Goal: Task Accomplishment & Management: Manage account settings

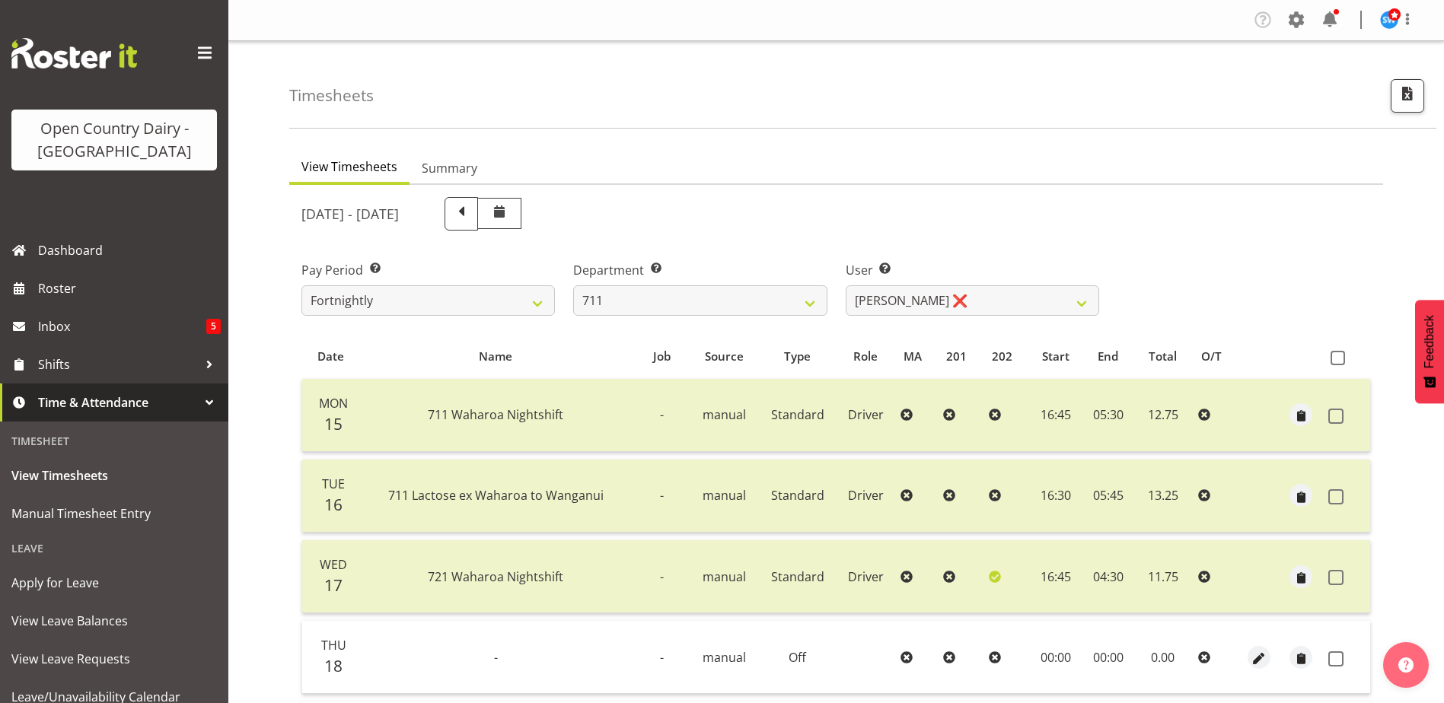
scroll to position [275, 0]
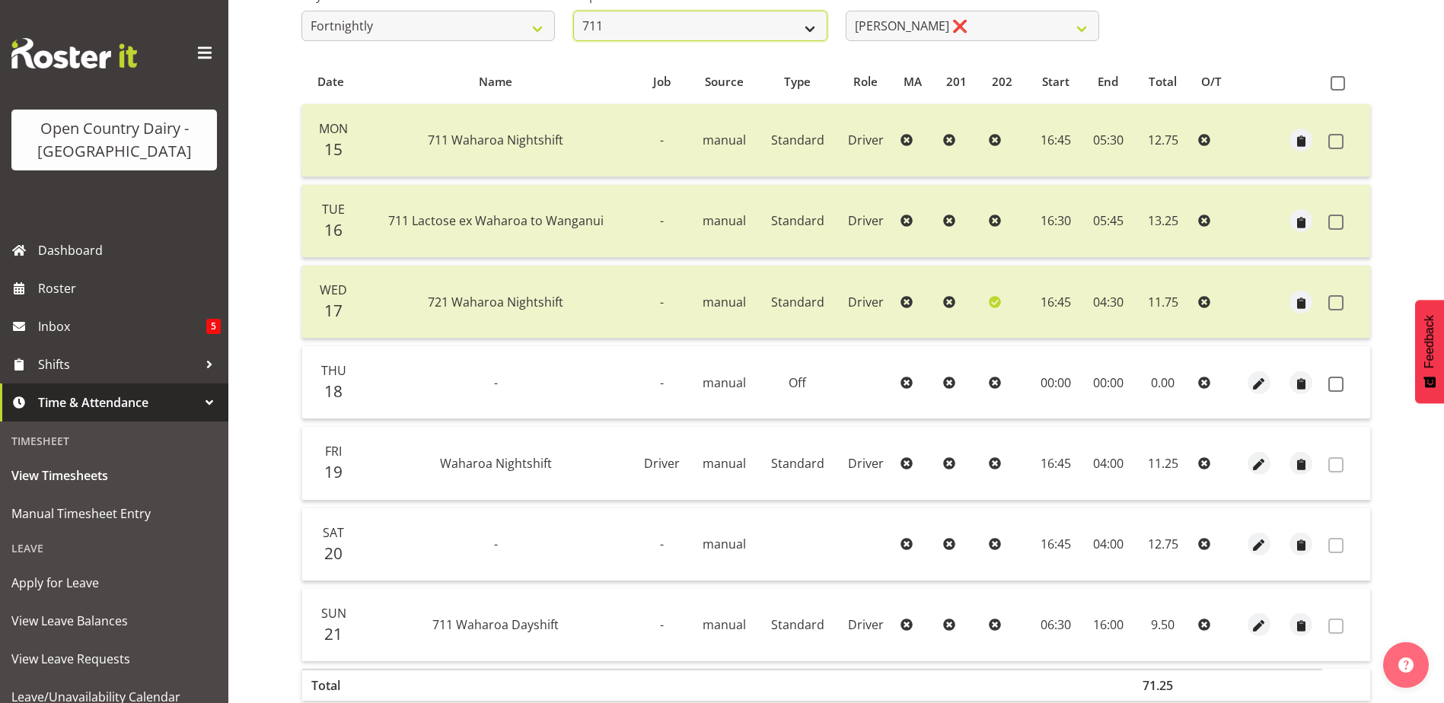
click at [734, 28] on select "701 702 703 704 705 706 707 708 709 710 711 712 713 714 715 716 717 718 719 720" at bounding box center [699, 26] width 253 height 30
select select "758"
click at [573, 11] on select "701 702 703 704 705 706 707 708 709 710 711 712 713 714 715 716 717 718 719 720" at bounding box center [699, 26] width 253 height 30
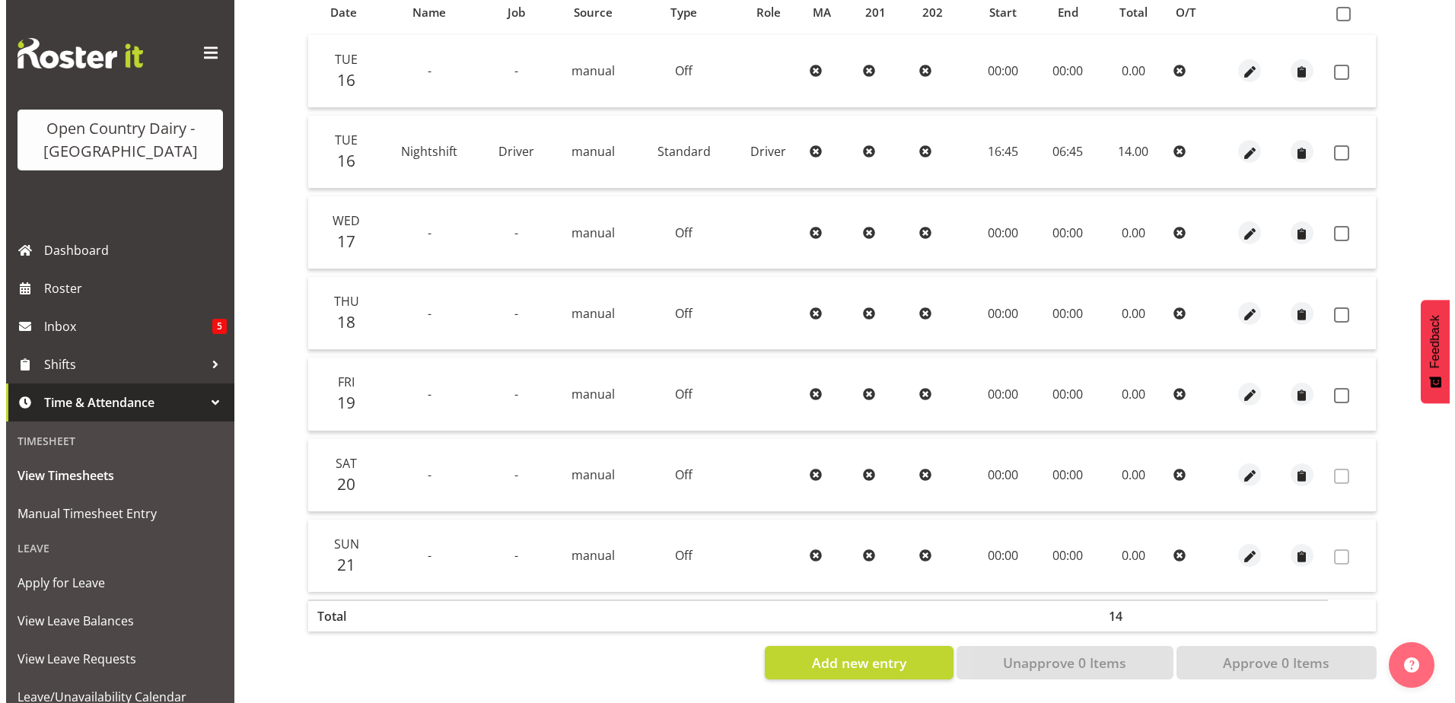
scroll to position [355, 0]
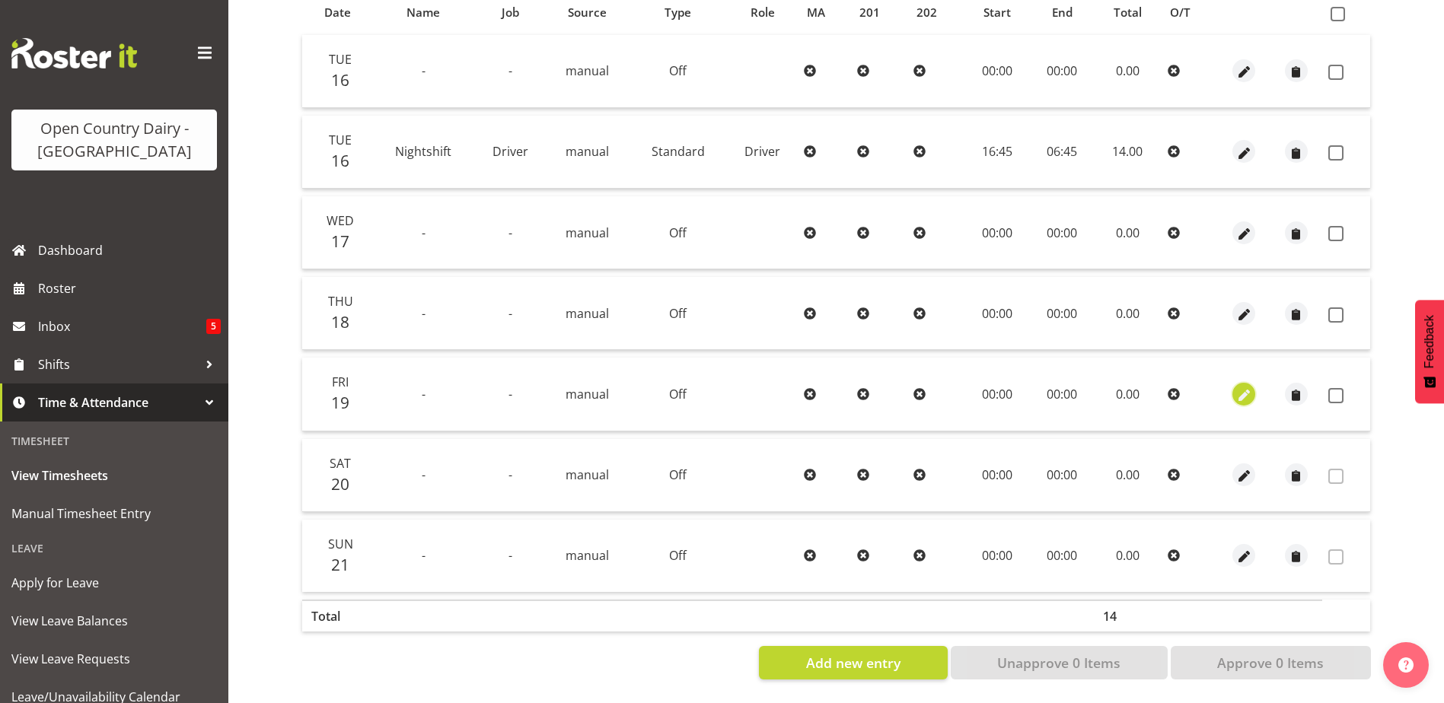
click at [1243, 387] on span "button" at bounding box center [1244, 396] width 18 height 18
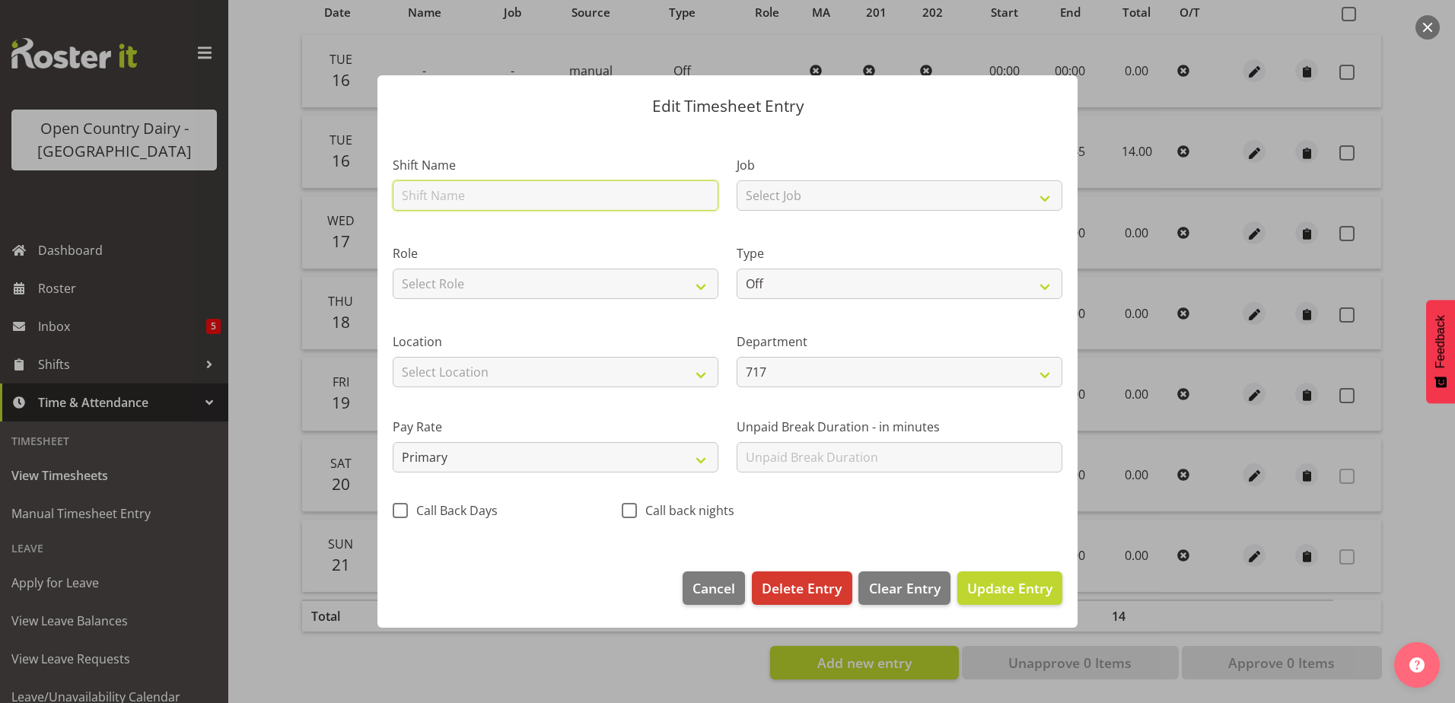
click at [477, 199] on input "text" at bounding box center [556, 195] width 326 height 30
type input "717 Waharoa Nightshift"
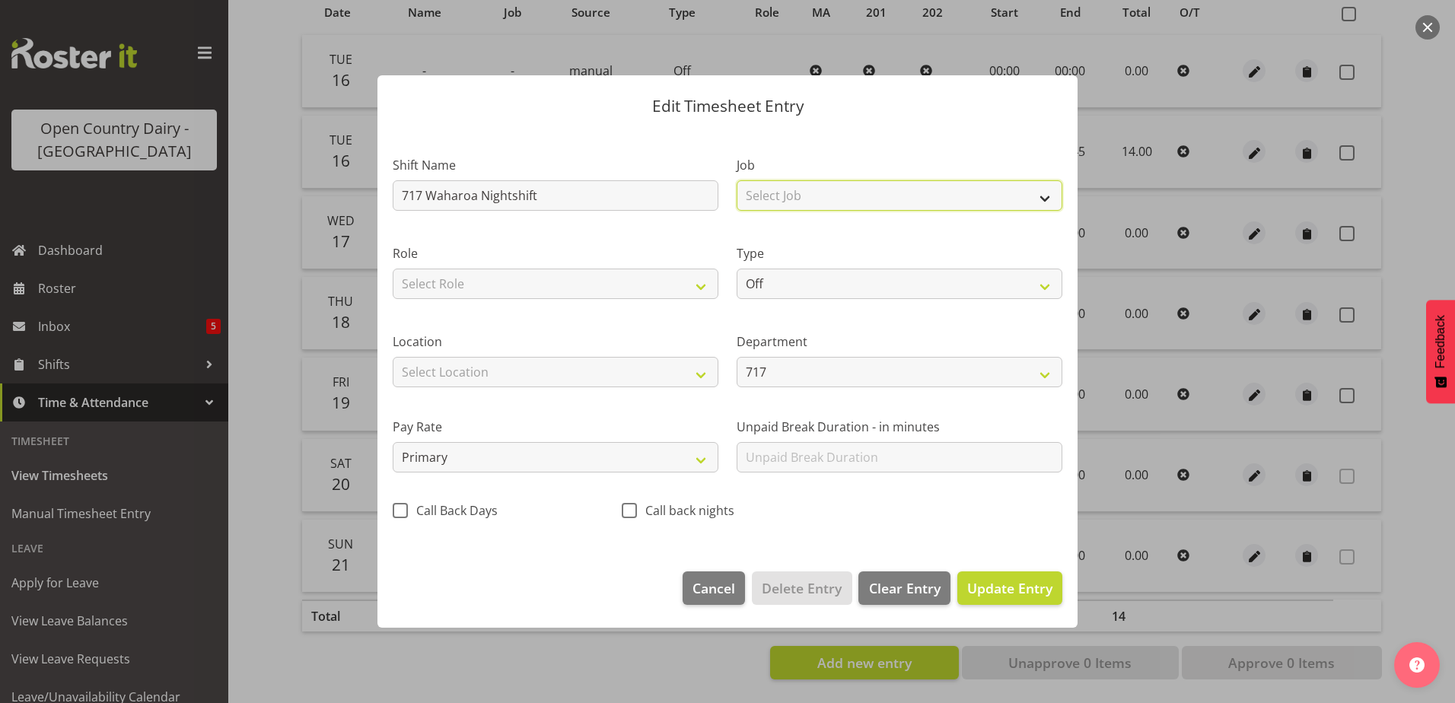
click at [808, 184] on select "Select Job Driver Driver supervisor Support" at bounding box center [900, 195] width 326 height 30
select select "9052"
click at [737, 180] on select "Select Job Driver Driver supervisor Support" at bounding box center [900, 195] width 326 height 30
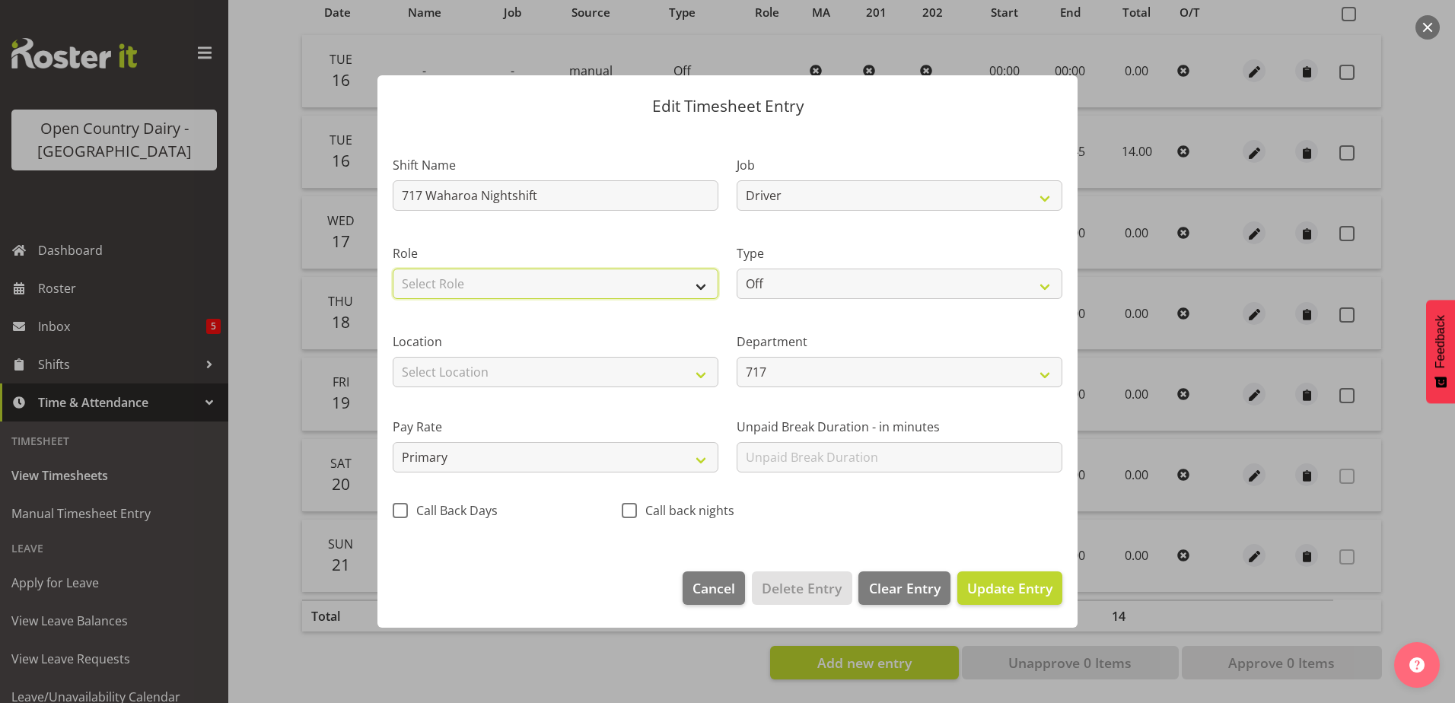
click at [684, 282] on select "Select Role Driver HSR Leave - EOS" at bounding box center [556, 284] width 326 height 30
select select "1166"
click at [393, 269] on select "Select Role Driver HSR Leave - EOS" at bounding box center [556, 284] width 326 height 30
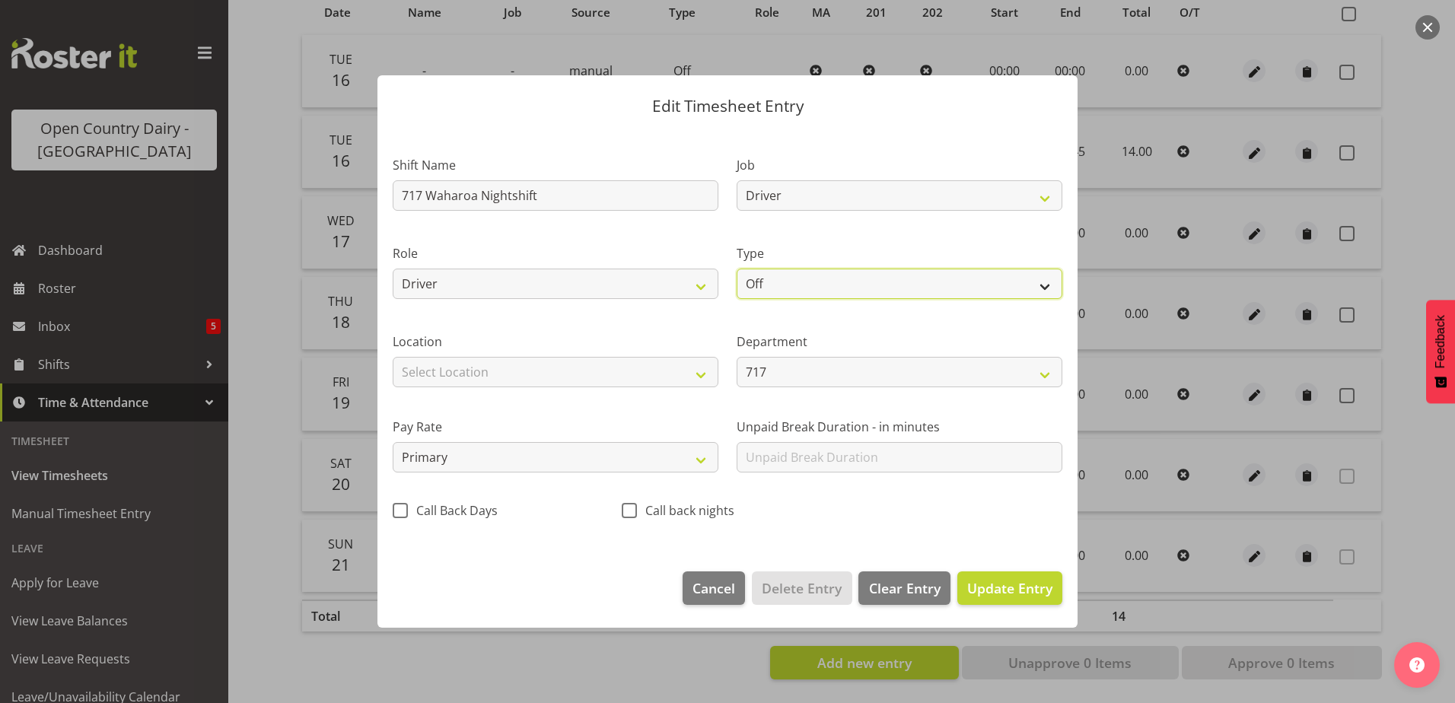
click at [782, 286] on select "Off Standard Public Holiday Public Holiday (Worked) Day In Lieu Annual Leave Si…" at bounding box center [900, 284] width 326 height 30
select select "Standard"
click at [737, 269] on select "Off Standard Public Holiday Public Holiday (Worked) Day In Lieu Annual Leave Si…" at bounding box center [900, 284] width 326 height 30
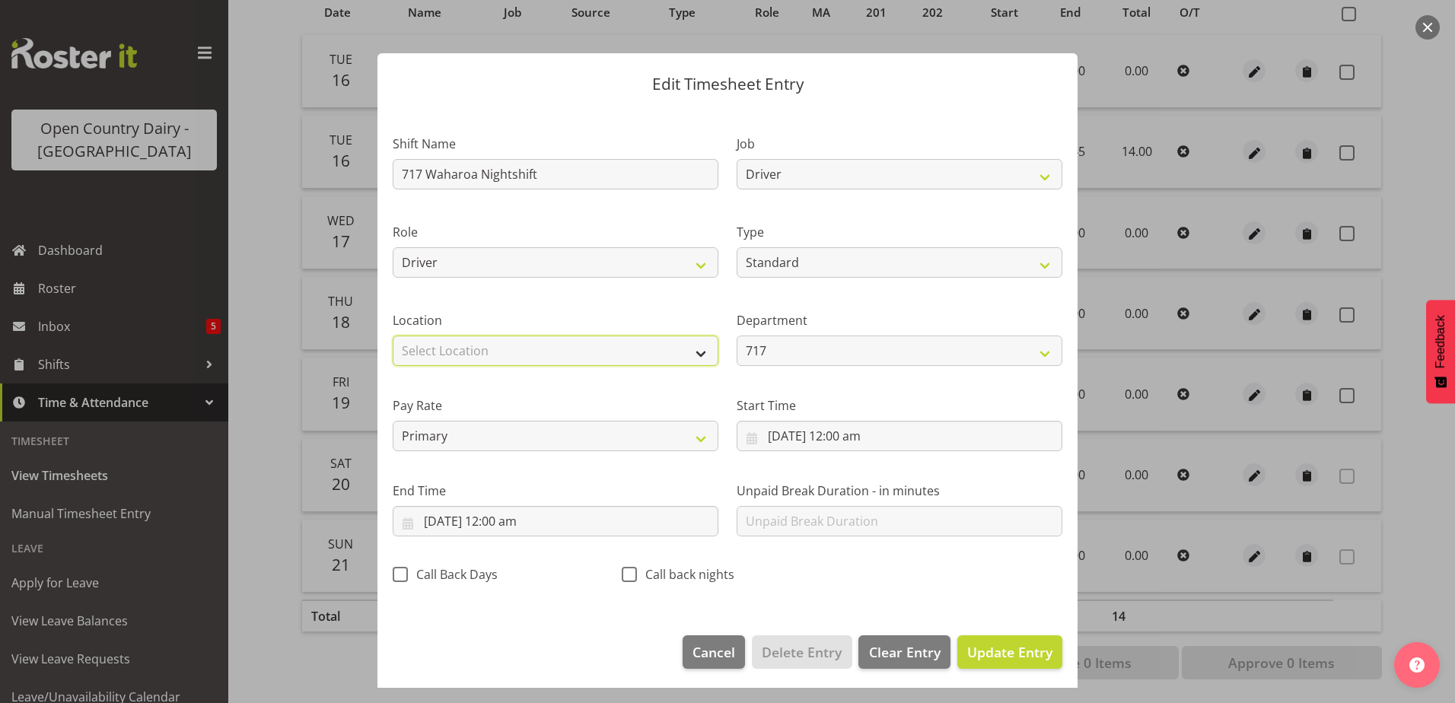
click at [640, 354] on select "Select Location Containers Horotiu Ingredients Waharoa Office Waikato Milk Whan…" at bounding box center [556, 351] width 326 height 30
select select "1054"
click at [393, 336] on select "Select Location Containers Horotiu Ingredients Waharoa Office Waikato Milk Whan…" at bounding box center [556, 351] width 326 height 30
click at [842, 433] on input "19/09/2025, 12:00 am" at bounding box center [900, 436] width 326 height 30
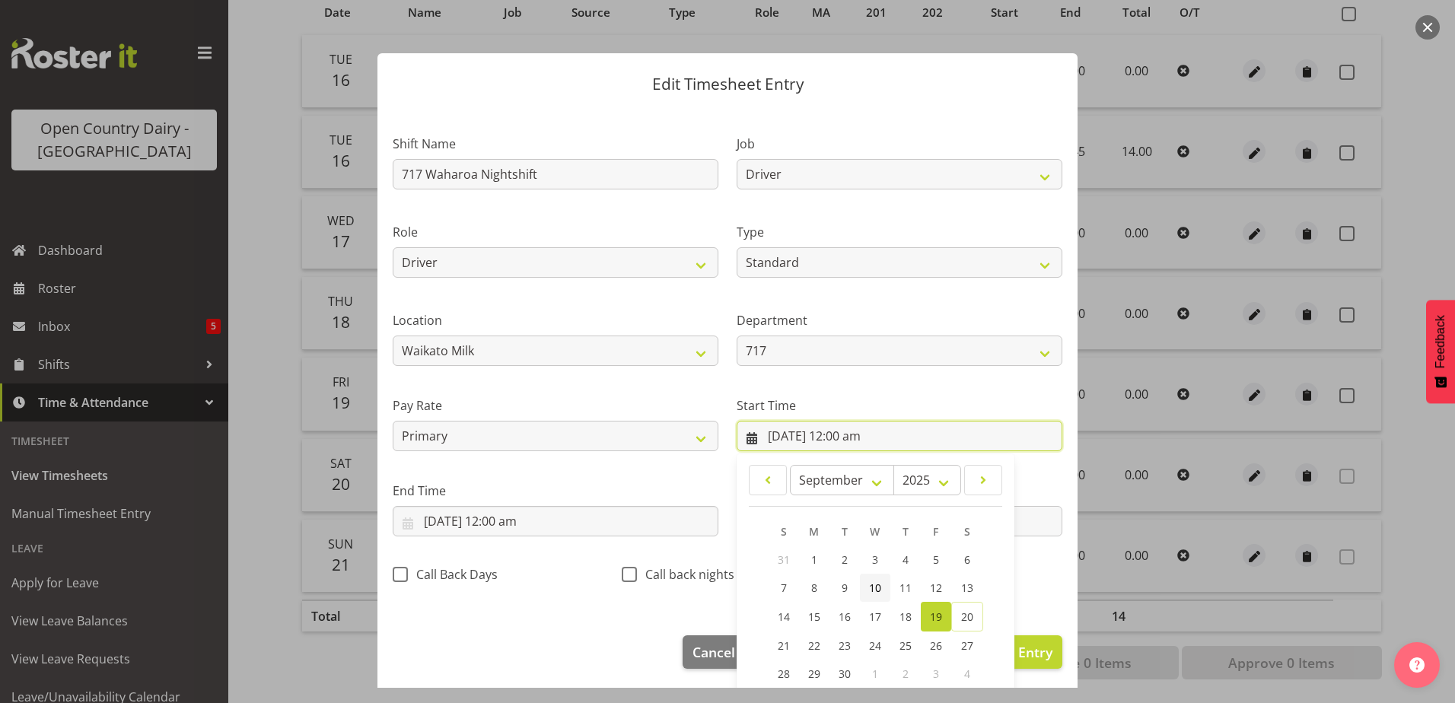
scroll to position [111, 0]
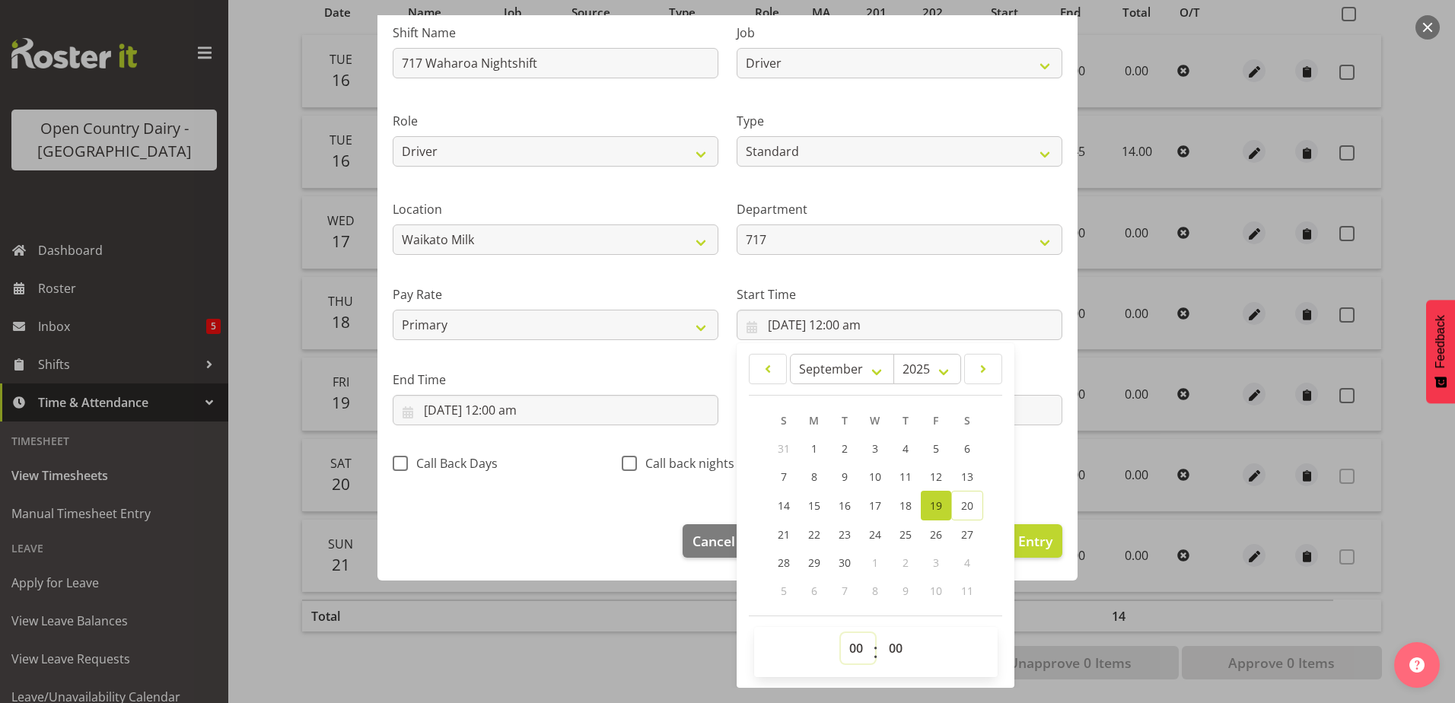
click at [851, 650] on select "00 01 02 03 04 05 06 07 08 09 10 11 12 13 14 15 16 17 18 19 20 21 22 23" at bounding box center [858, 648] width 34 height 30
select select "16"
click at [841, 633] on select "00 01 02 03 04 05 06 07 08 09 10 11 12 13 14 15 16 17 18 19 20 21 22 23" at bounding box center [858, 648] width 34 height 30
type input "19/09/2025, 4:00 pm"
click at [890, 649] on select "00 01 02 03 04 05 06 07 08 09 10 11 12 13 14 15 16 17 18 19 20 21 22 23 24 25 2…" at bounding box center [898, 648] width 34 height 30
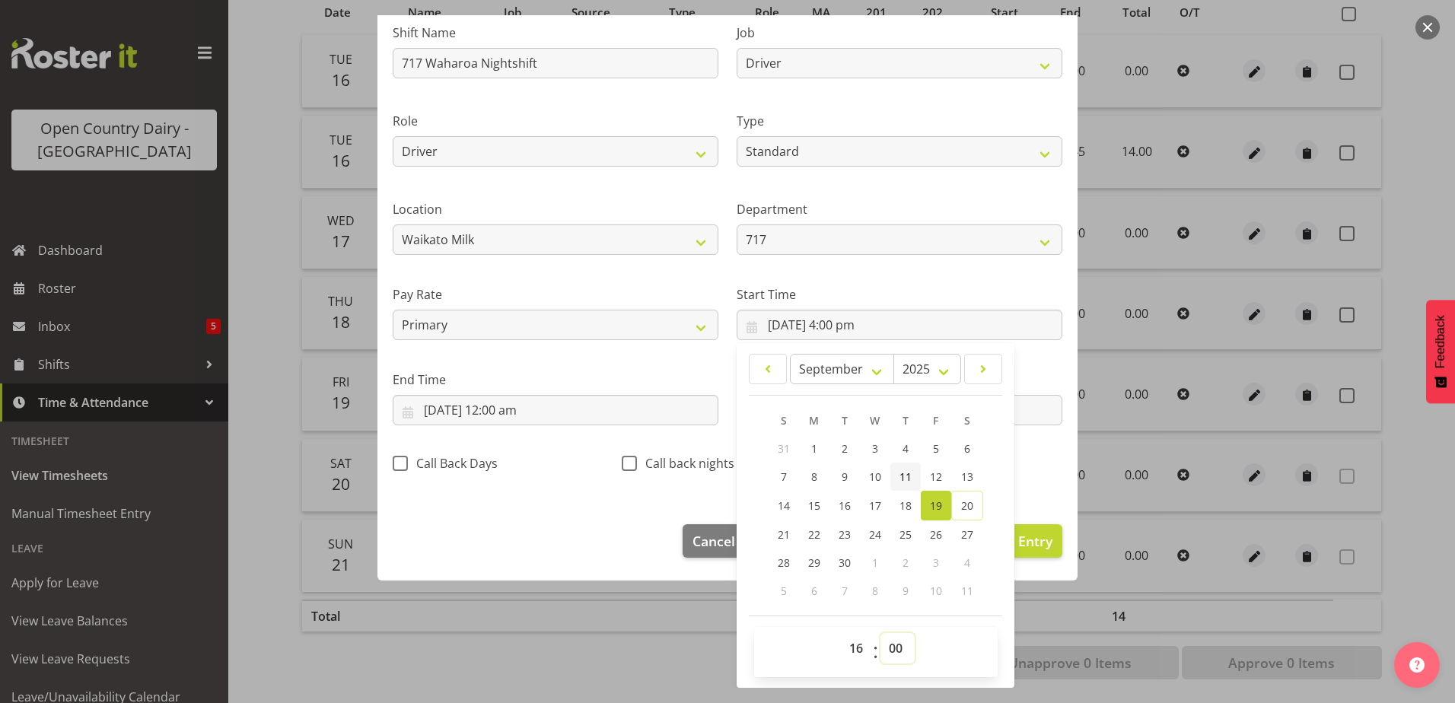
select select "45"
click at [881, 633] on select "00 01 02 03 04 05 06 07 08 09 10 11 12 13 14 15 16 17 18 19 20 21 22 23 24 25 2…" at bounding box center [898, 648] width 34 height 30
type input "19/09/2025, 4:45 pm"
click at [505, 406] on input "19/09/2025, 12:00 am" at bounding box center [556, 410] width 326 height 30
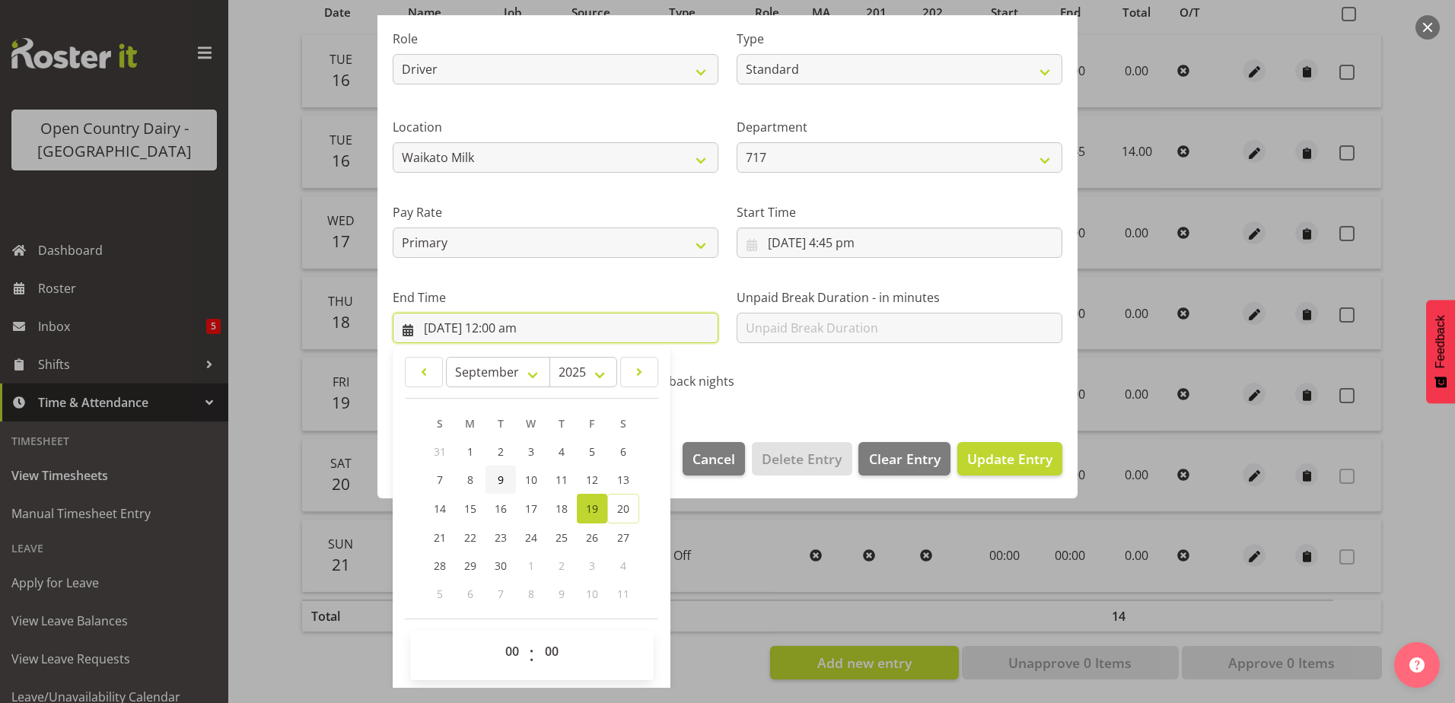
scroll to position [196, 0]
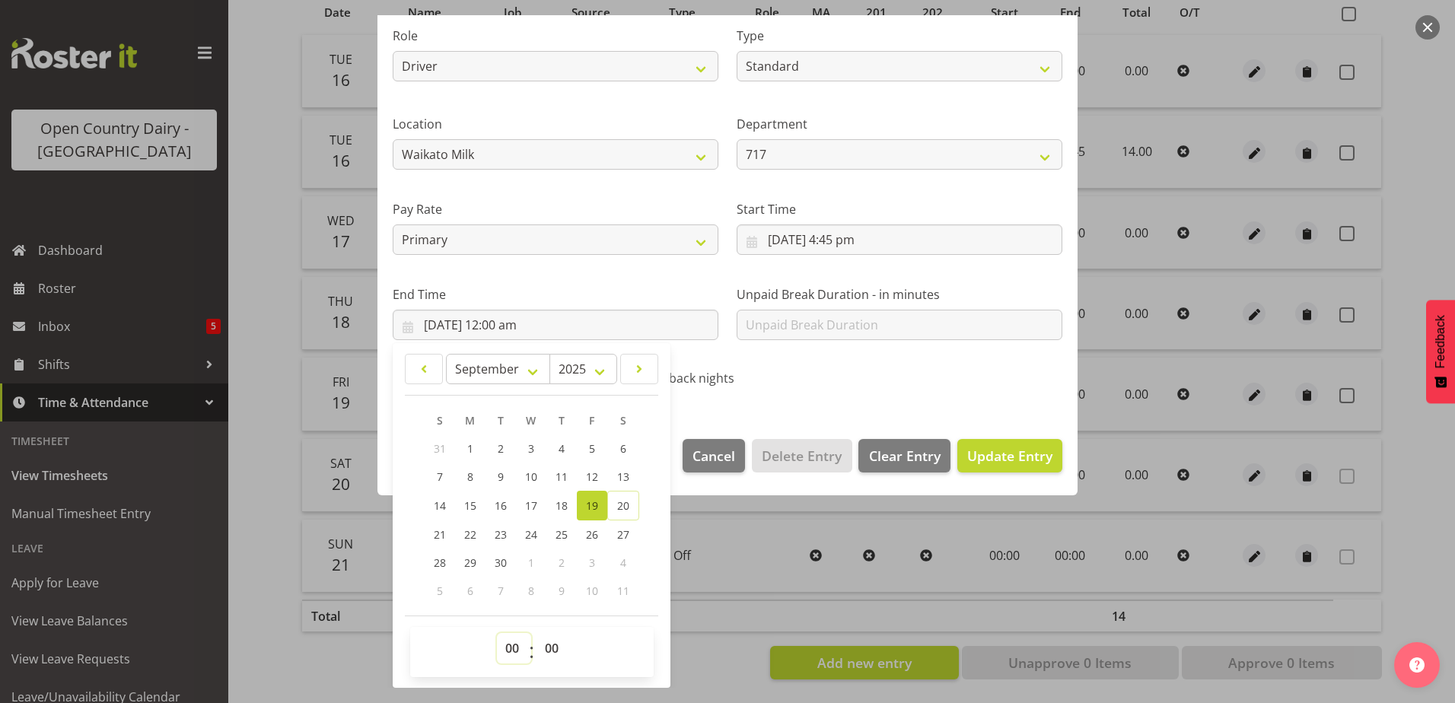
drag, startPoint x: 508, startPoint y: 642, endPoint x: 506, endPoint y: 631, distance: 10.9
click at [508, 641] on select "00 01 02 03 04 05 06 07 08 09 10 11 12 13 14 15 16 17 18 19 20 21 22 23" at bounding box center [514, 648] width 34 height 30
select select "4"
click at [497, 633] on select "00 01 02 03 04 05 06 07 08 09 10 11 12 13 14 15 16 17 18 19 20 21 22 23" at bounding box center [514, 648] width 34 height 30
type input "19/09/2025, 4:00 am"
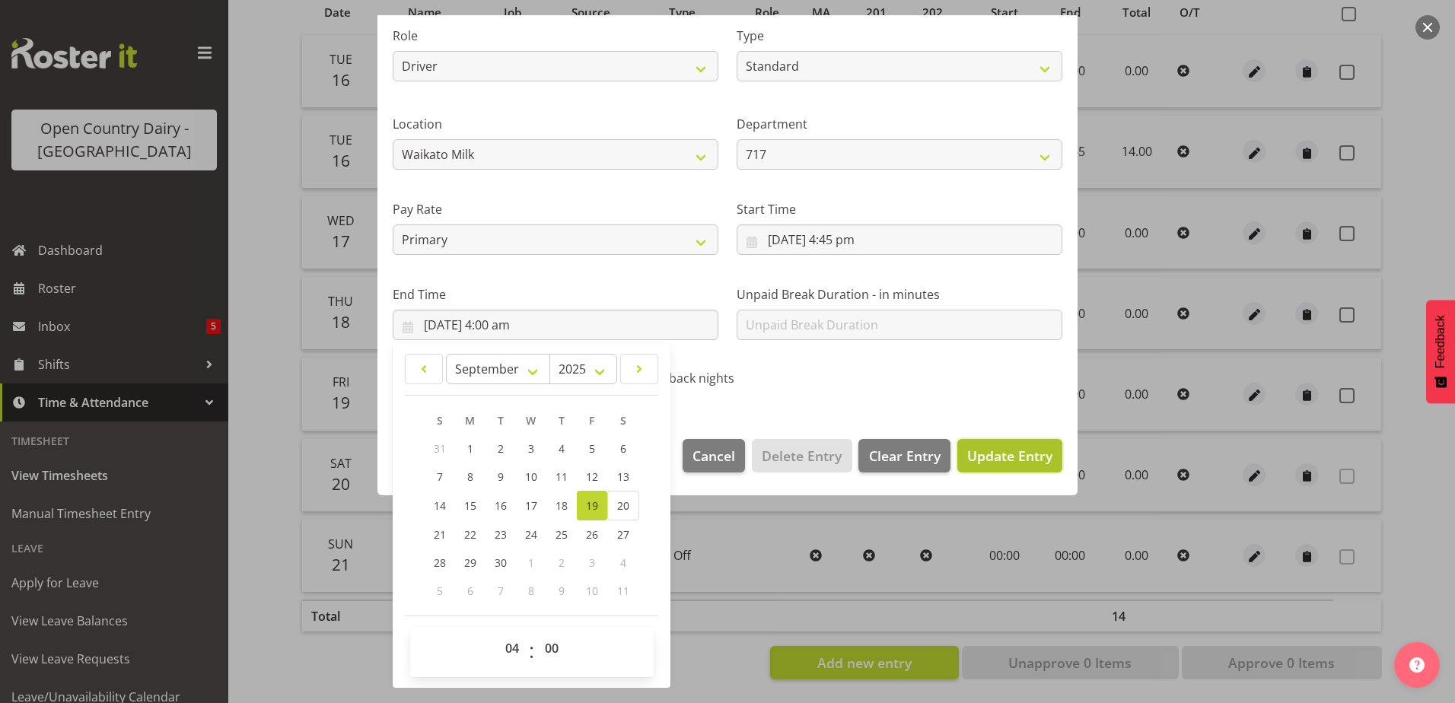
click at [983, 448] on span "Update Entry" at bounding box center [1009, 456] width 85 height 18
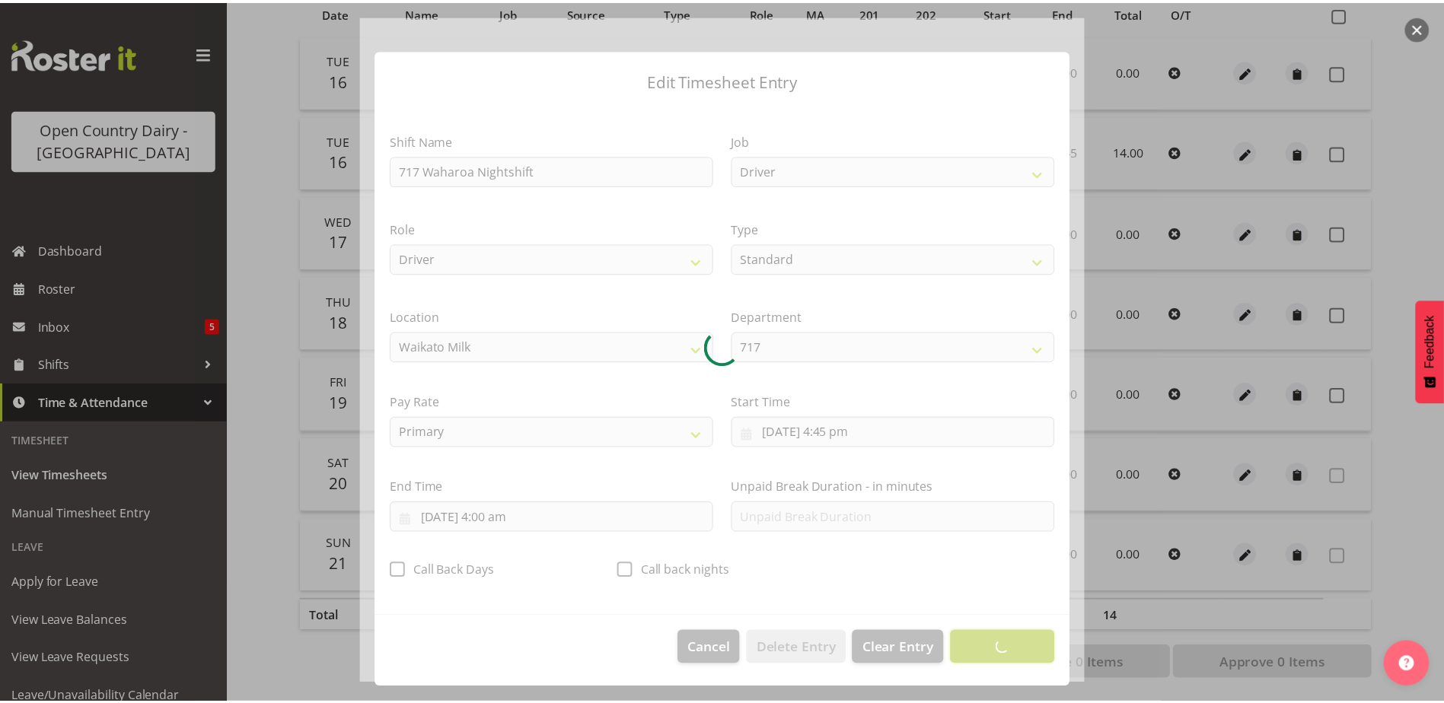
scroll to position [4, 0]
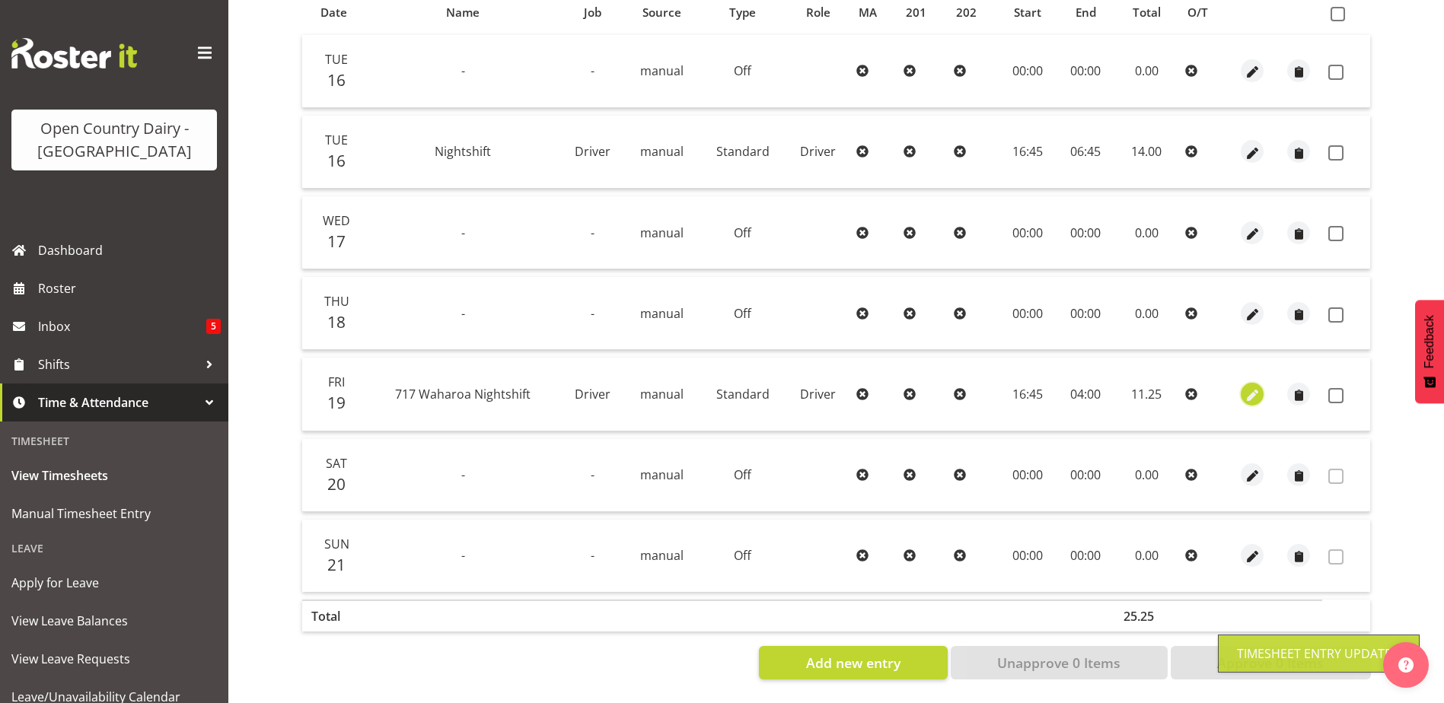
click at [1251, 387] on span "button" at bounding box center [1253, 396] width 18 height 18
select select "Standard"
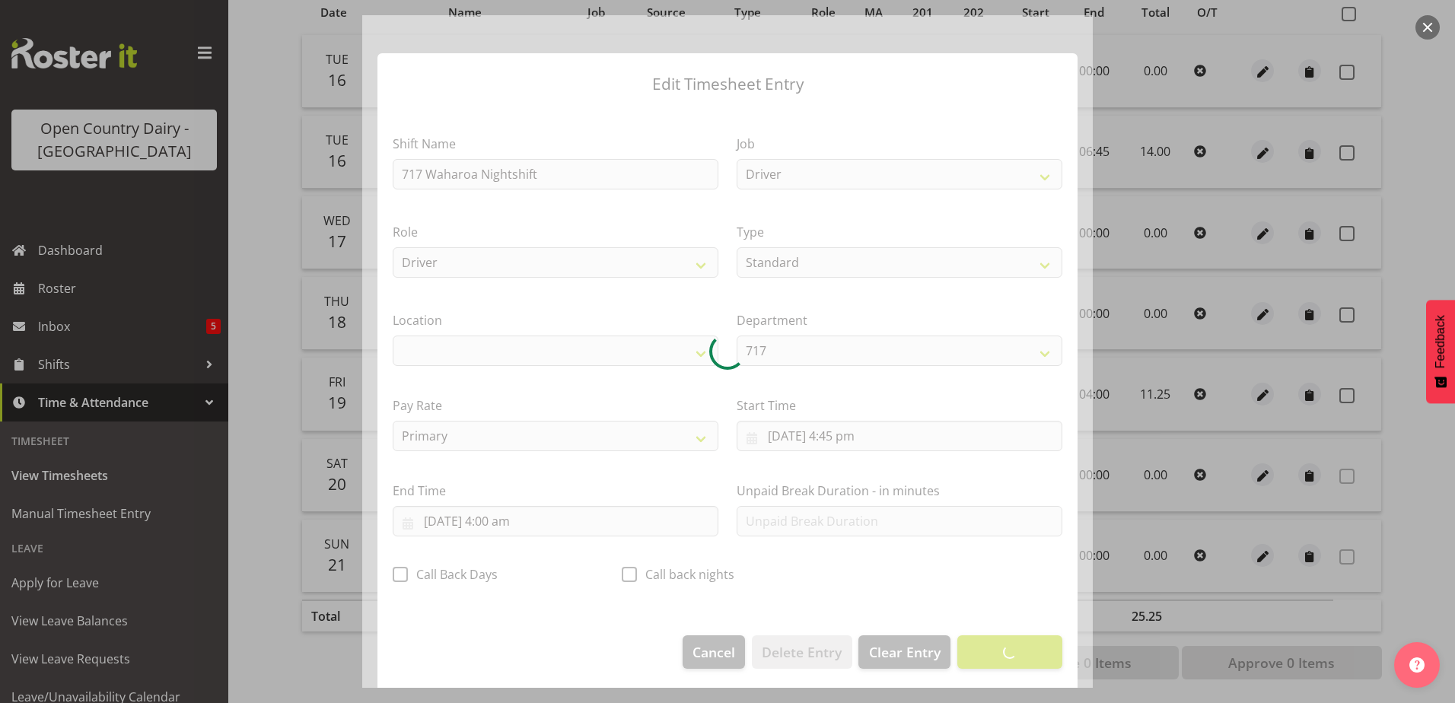
select select "1054"
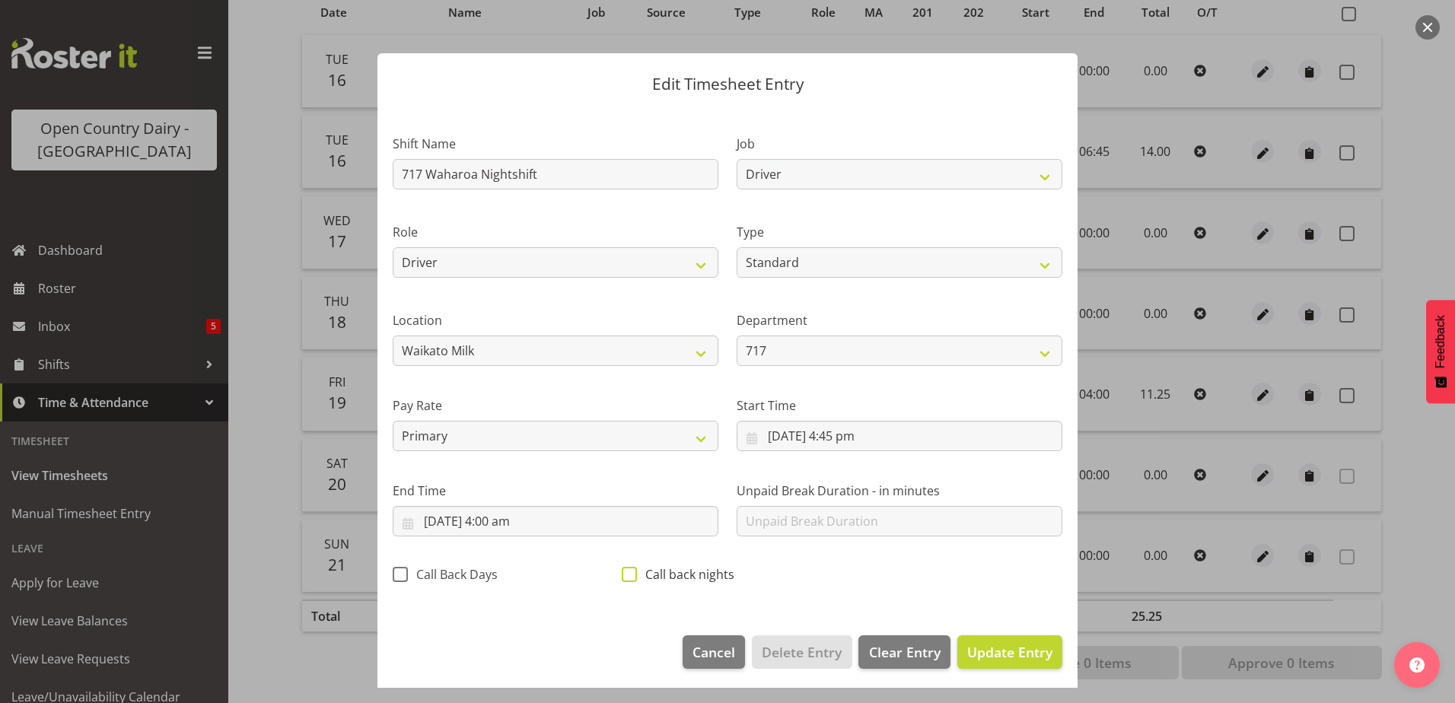
click at [629, 577] on span at bounding box center [629, 574] width 15 height 15
click at [629, 577] on input "Call back nights" at bounding box center [627, 574] width 10 height 10
checkbox input "true"
click at [998, 653] on span "Update Entry" at bounding box center [1009, 652] width 85 height 18
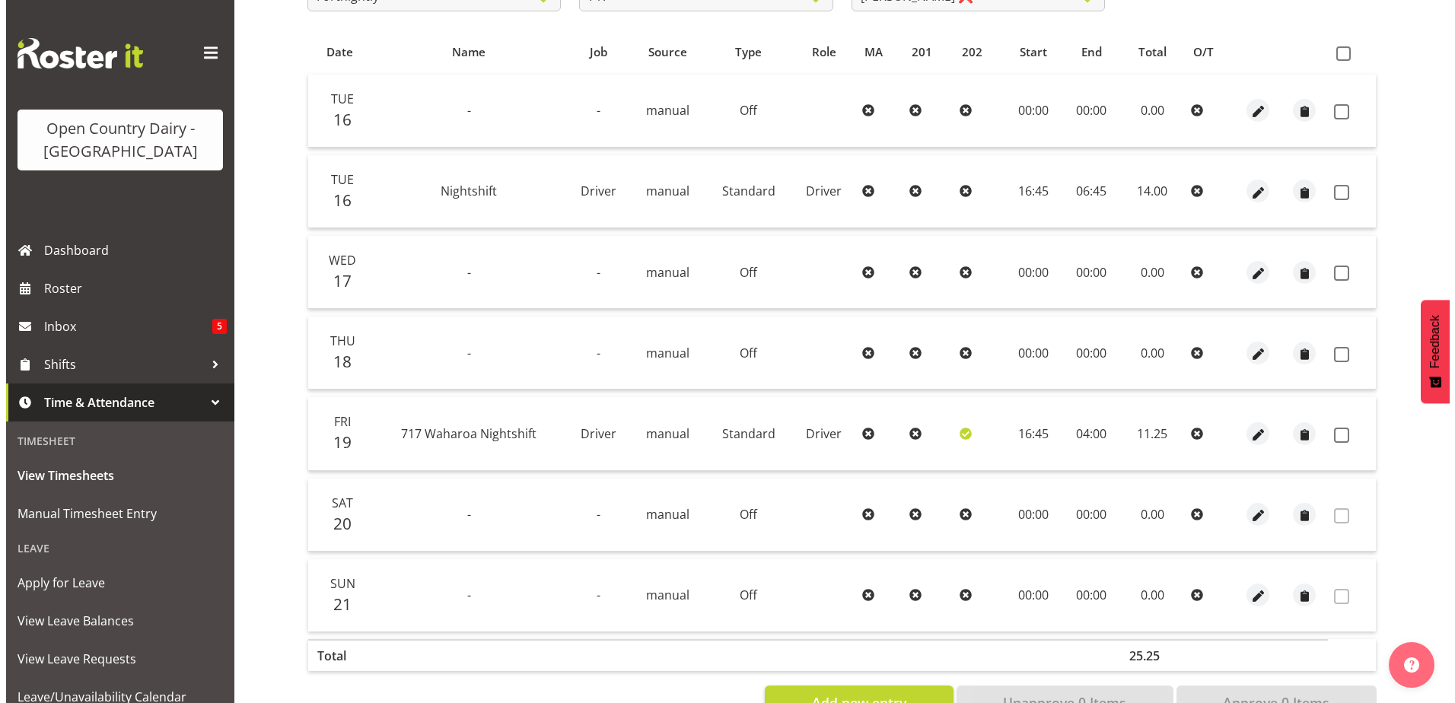
scroll to position [355, 0]
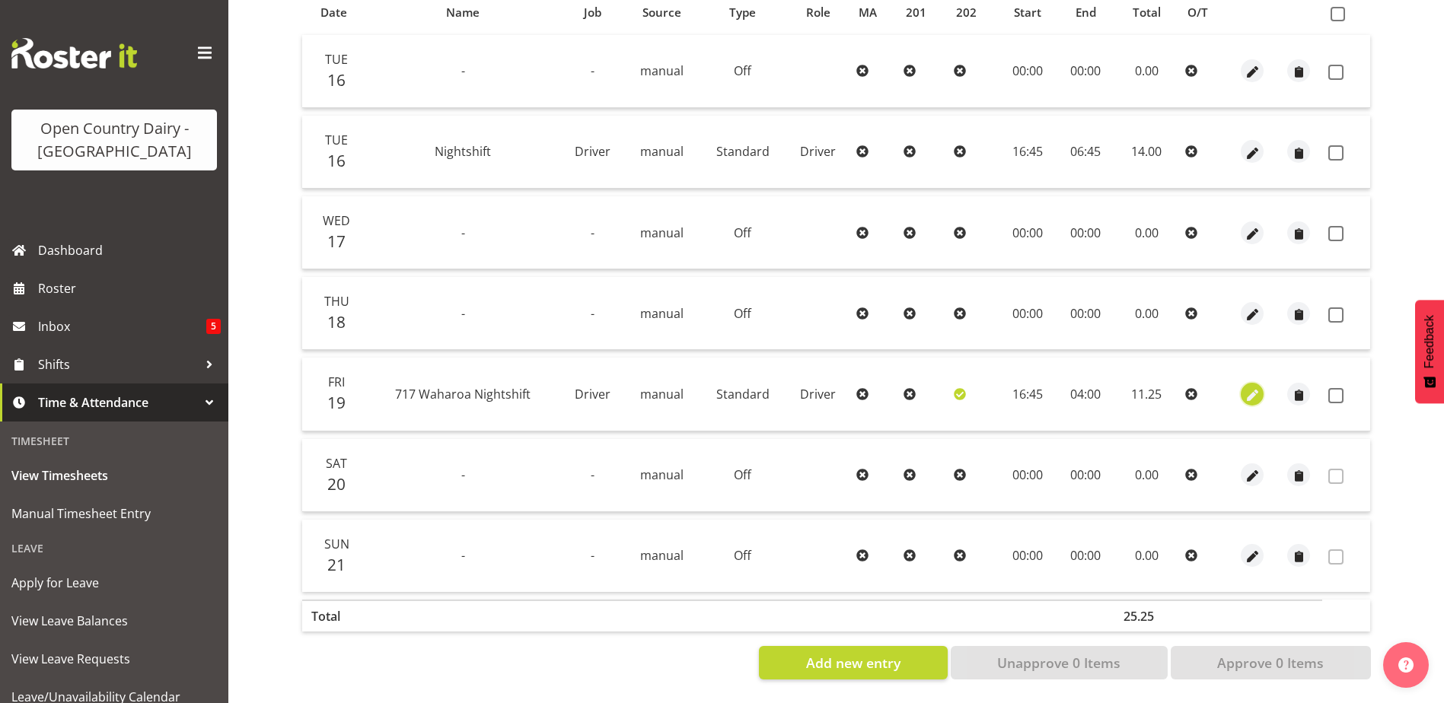
click at [1251, 387] on span "button" at bounding box center [1253, 396] width 18 height 18
select select "Standard"
select select "8"
select select "2025"
select select "16"
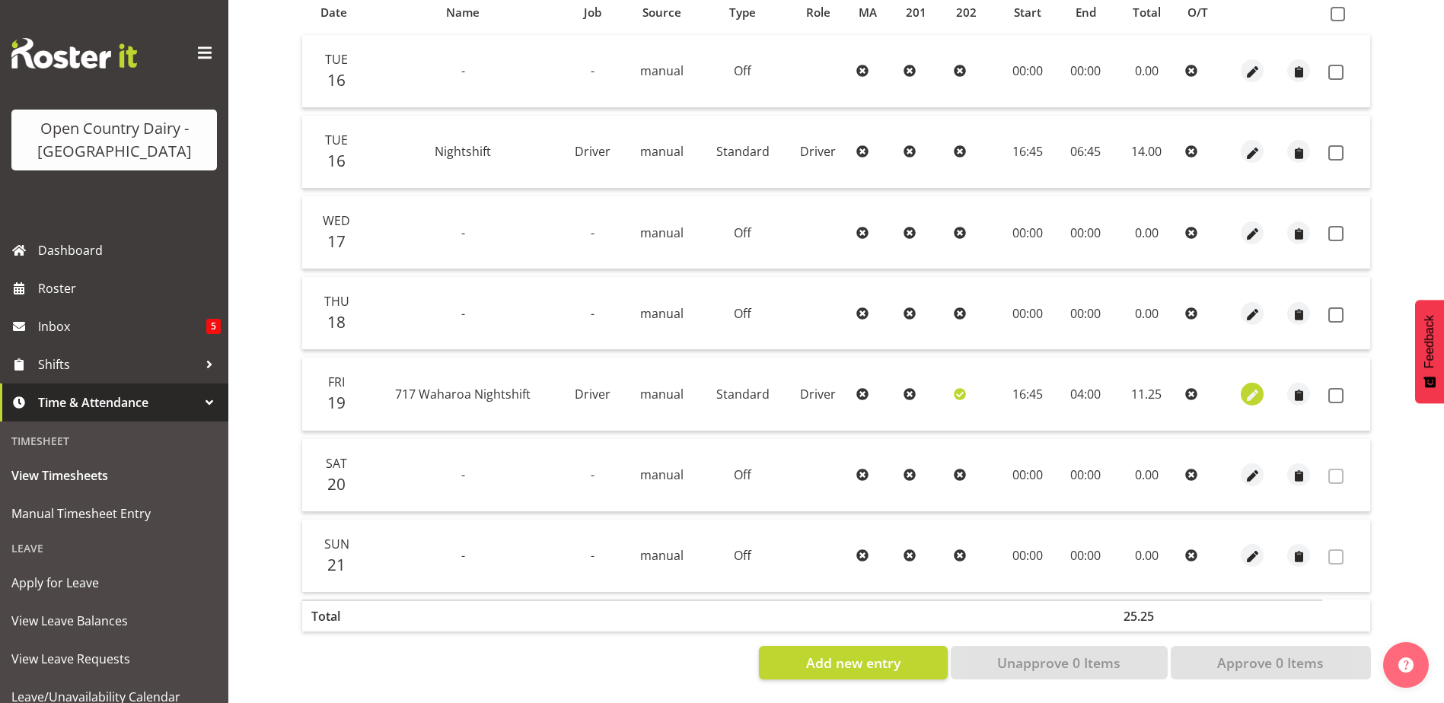
select select "45"
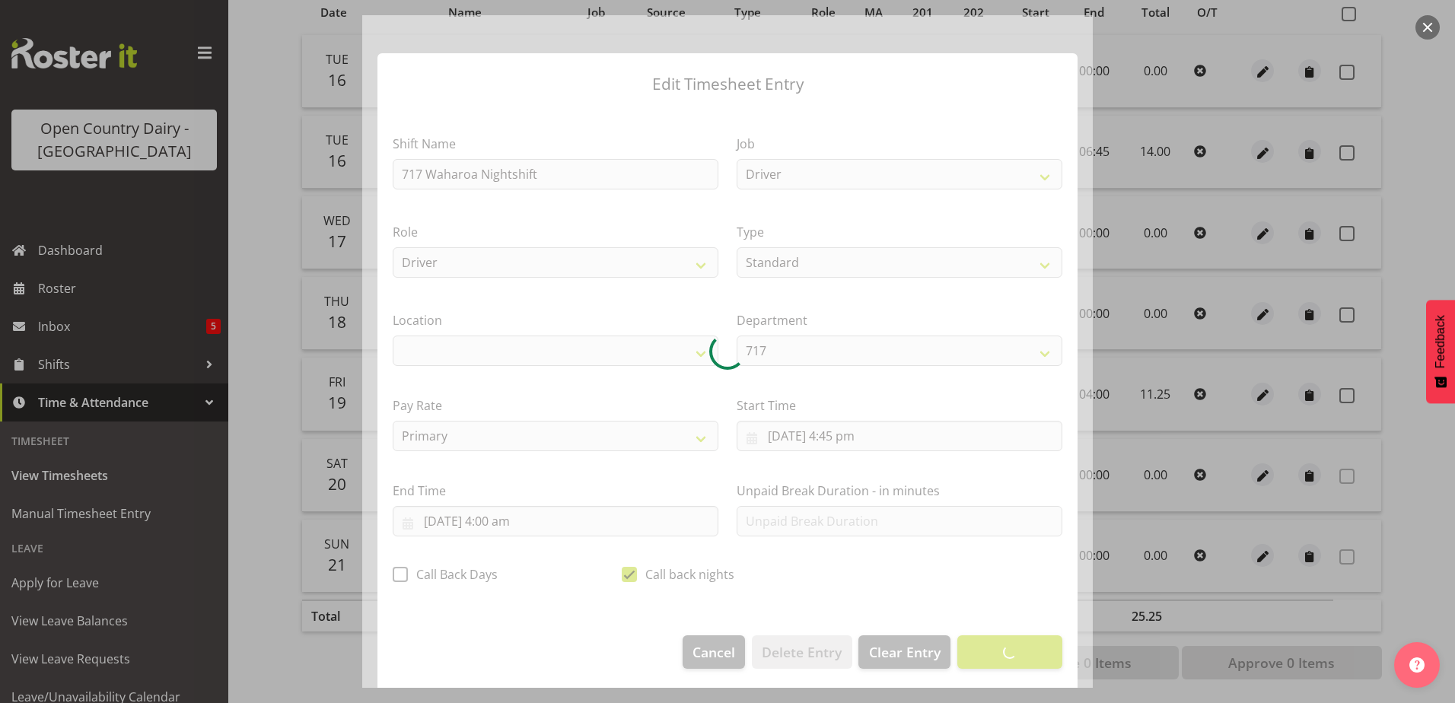
select select "1054"
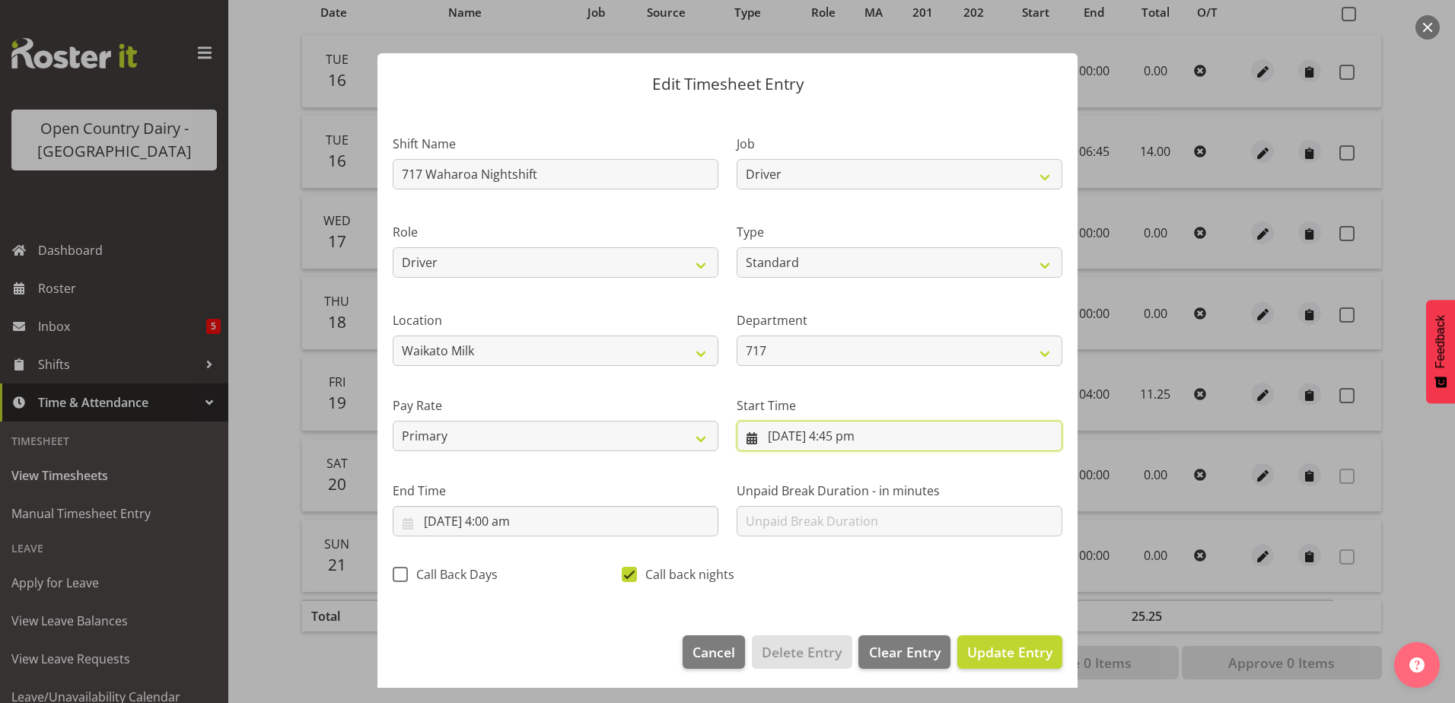
click at [839, 434] on input "19/09/2025, 4:45 pm" at bounding box center [900, 436] width 326 height 30
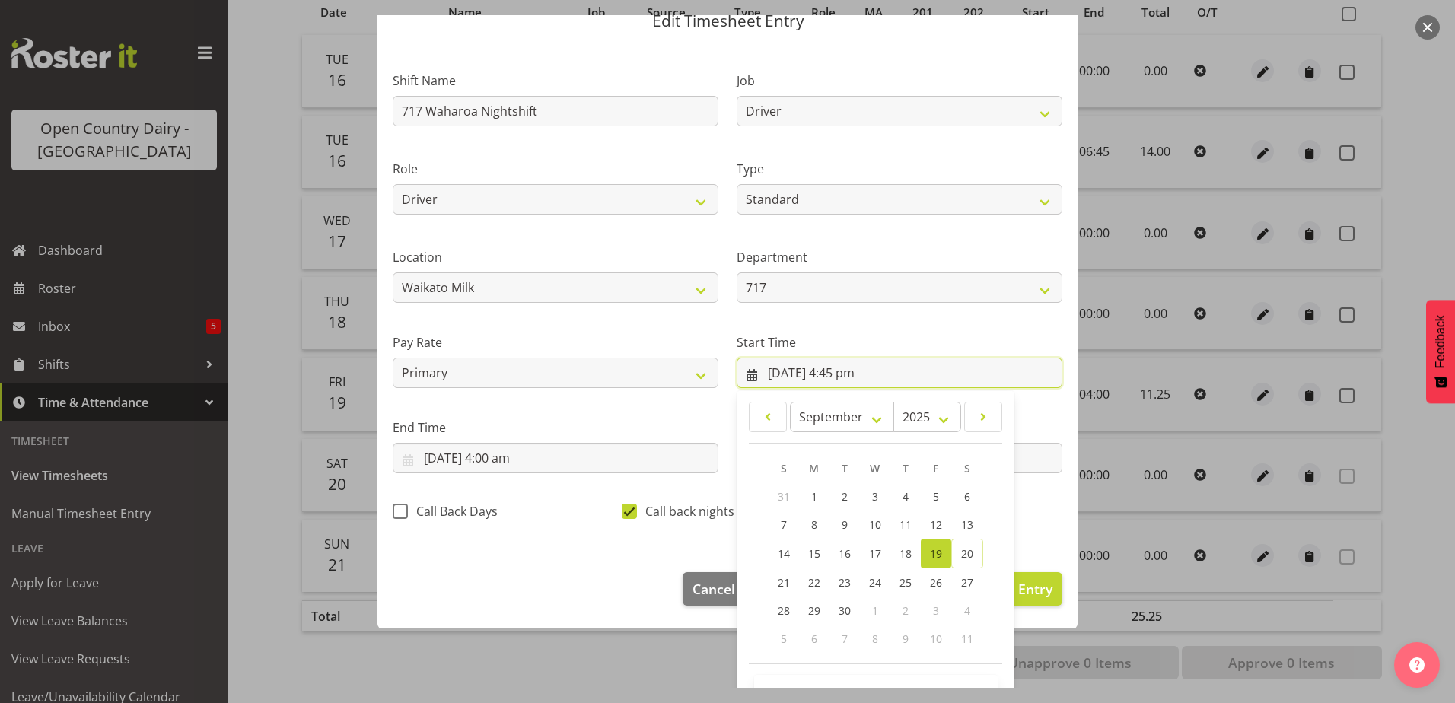
scroll to position [111, 0]
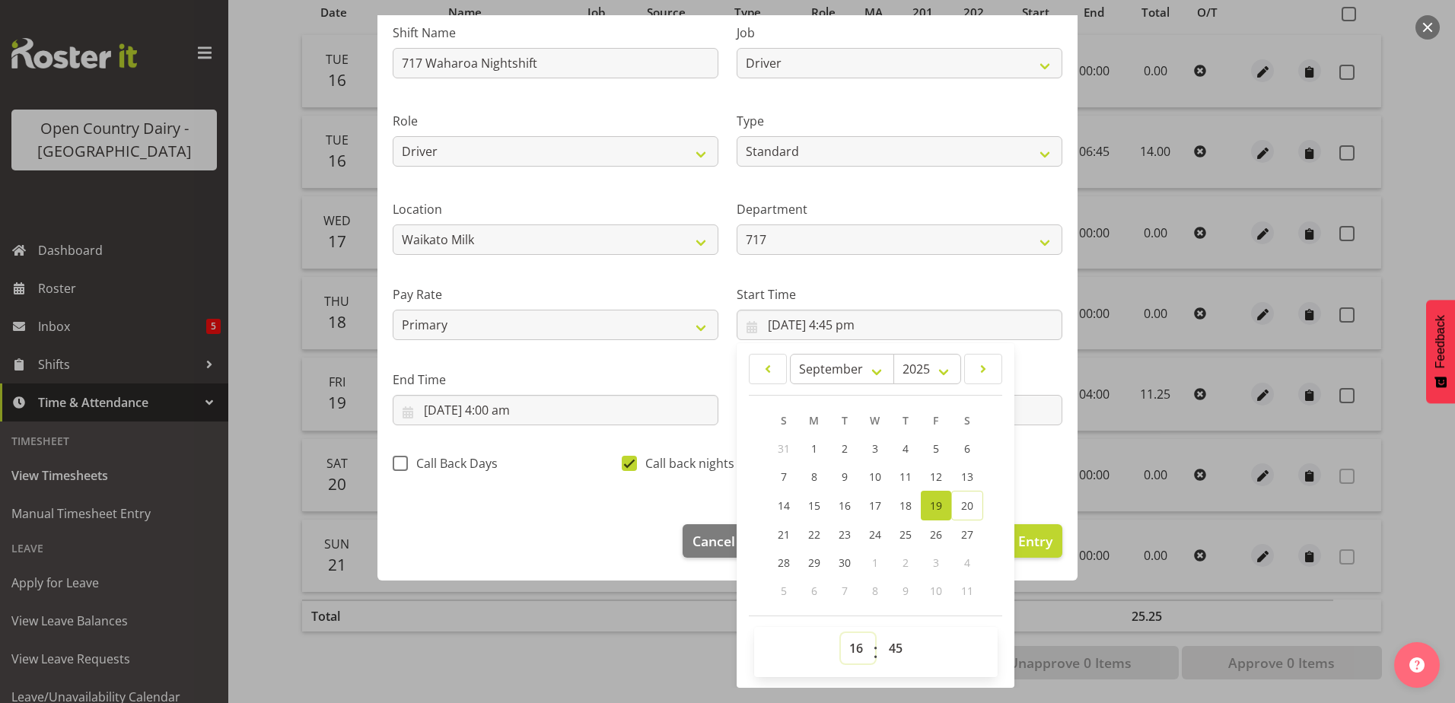
click at [853, 646] on select "00 01 02 03 04 05 06 07 08 09 10 11 12 13 14 15 16 17 18 19 20 21 22 23" at bounding box center [858, 648] width 34 height 30
select select "18"
click at [841, 633] on select "00 01 02 03 04 05 06 07 08 09 10 11 12 13 14 15 16 17 18 19 20 21 22 23" at bounding box center [858, 648] width 34 height 30
type input "19/09/2025, 6:45 pm"
click at [887, 649] on select "00 01 02 03 04 05 06 07 08 09 10 11 12 13 14 15 16 17 18 19 20 21 22 23 24 25 2…" at bounding box center [898, 648] width 34 height 30
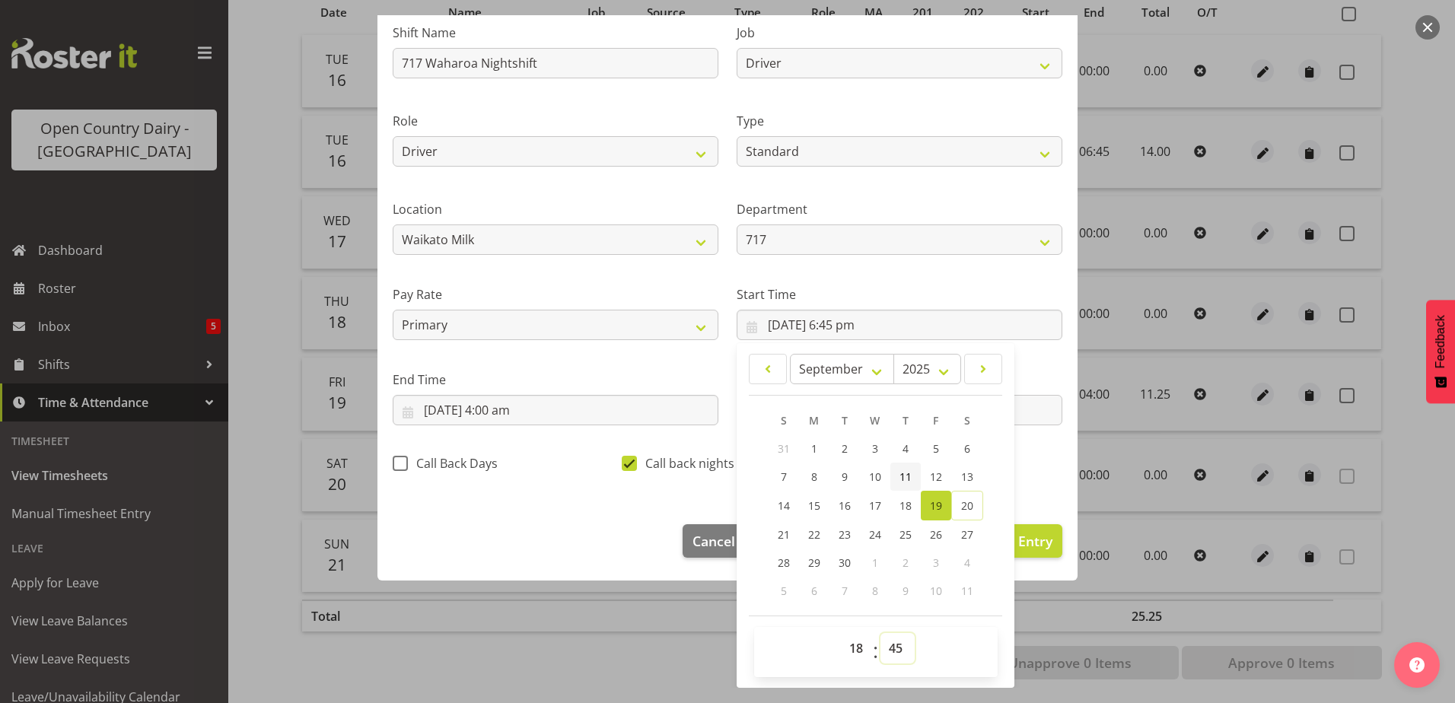
select select "30"
click at [881, 633] on select "00 01 02 03 04 05 06 07 08 09 10 11 12 13 14 15 16 17 18 19 20 21 22 23 24 25 2…" at bounding box center [898, 648] width 34 height 30
type input "19/09/2025, 6:30 pm"
click at [512, 409] on input "20/09/2025, 4:00 am" at bounding box center [556, 410] width 326 height 30
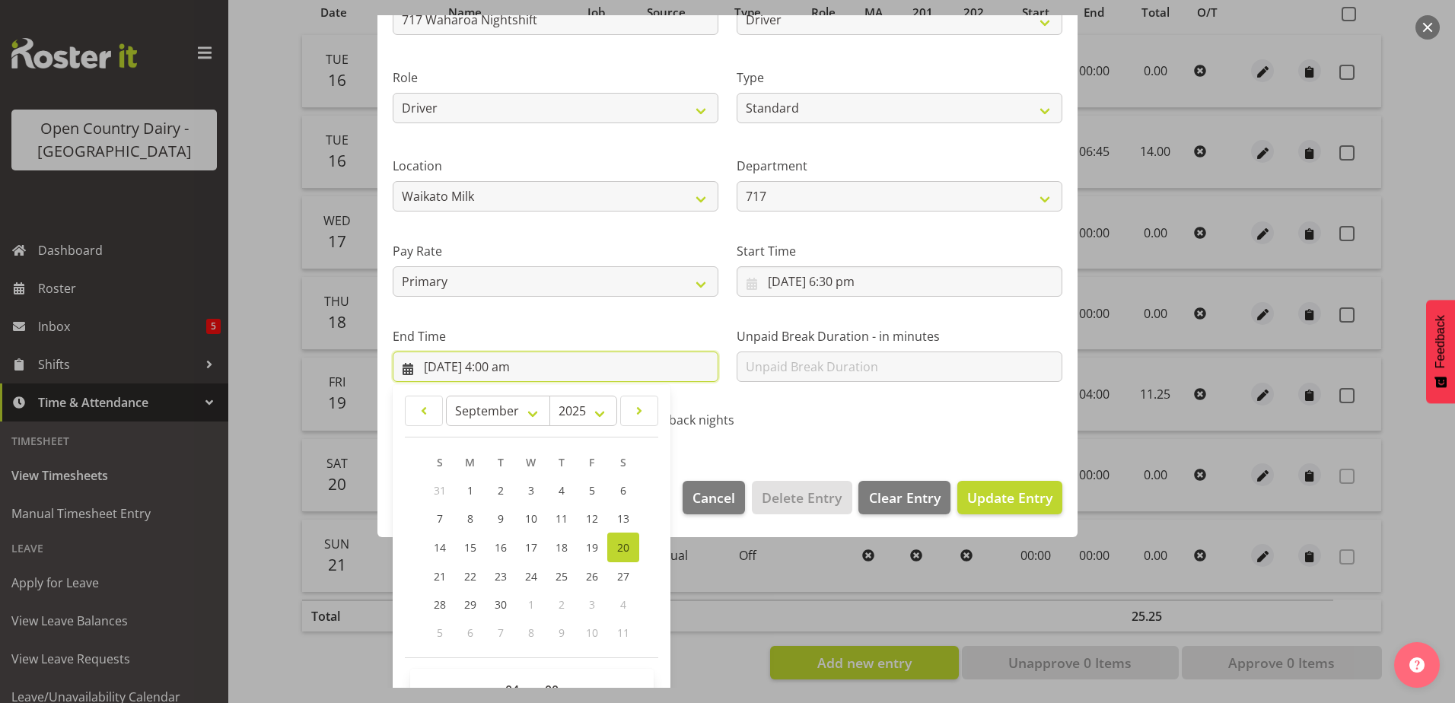
scroll to position [196, 0]
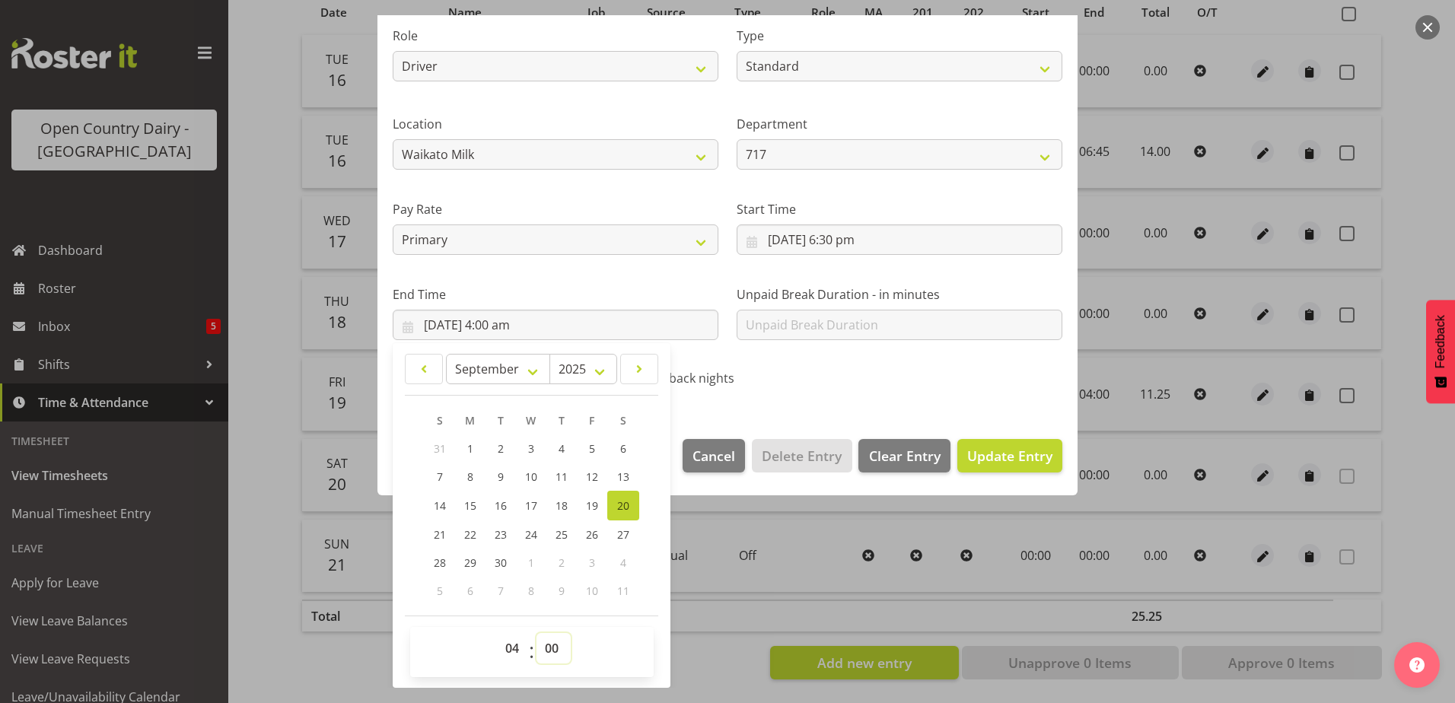
click at [555, 652] on select "00 01 02 03 04 05 06 07 08 09 10 11 12 13 14 15 16 17 18 19 20 21 22 23 24 25 2…" at bounding box center [554, 648] width 34 height 30
select select "30"
click at [537, 633] on select "00 01 02 03 04 05 06 07 08 09 10 11 12 13 14 15 16 17 18 19 20 21 22 23 24 25 2…" at bounding box center [554, 648] width 34 height 30
type input "20/09/2025, 4:30 am"
click at [967, 464] on span "Update Entry" at bounding box center [1009, 456] width 85 height 18
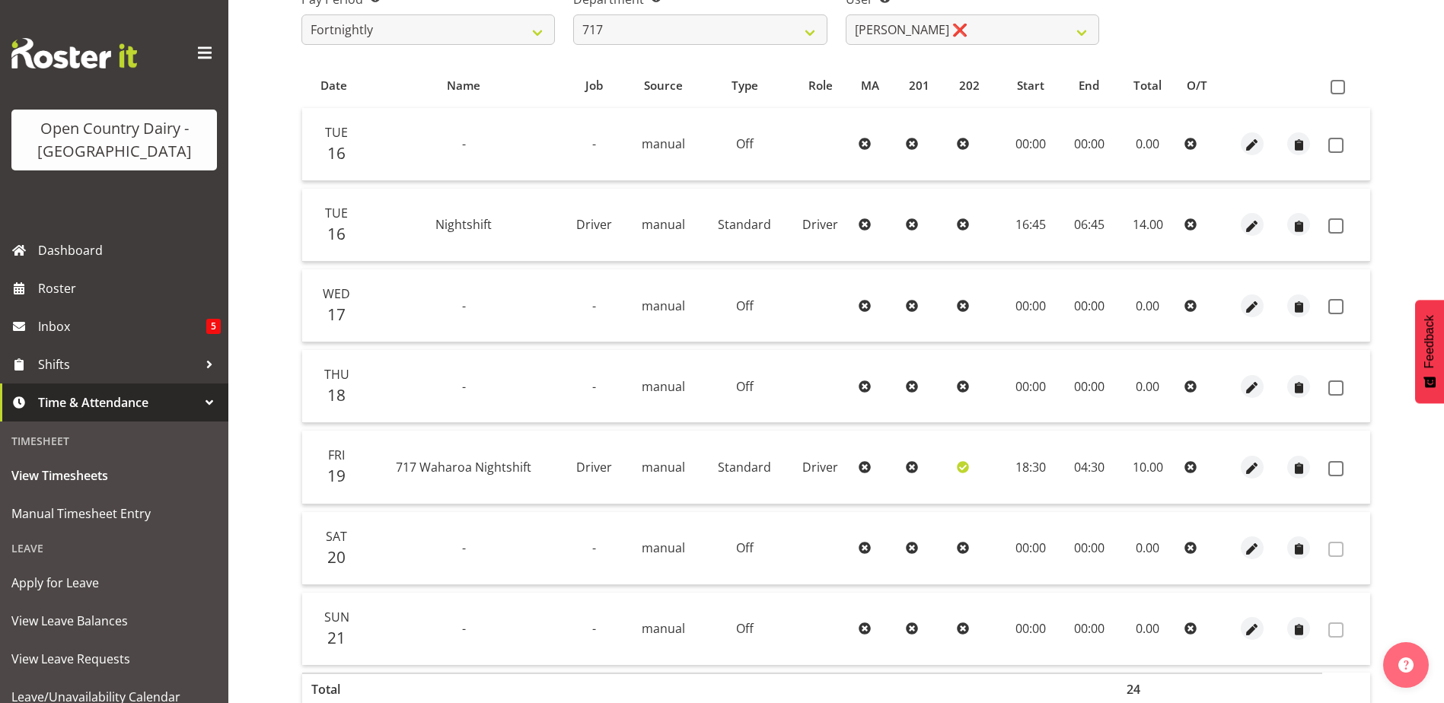
scroll to position [279, 0]
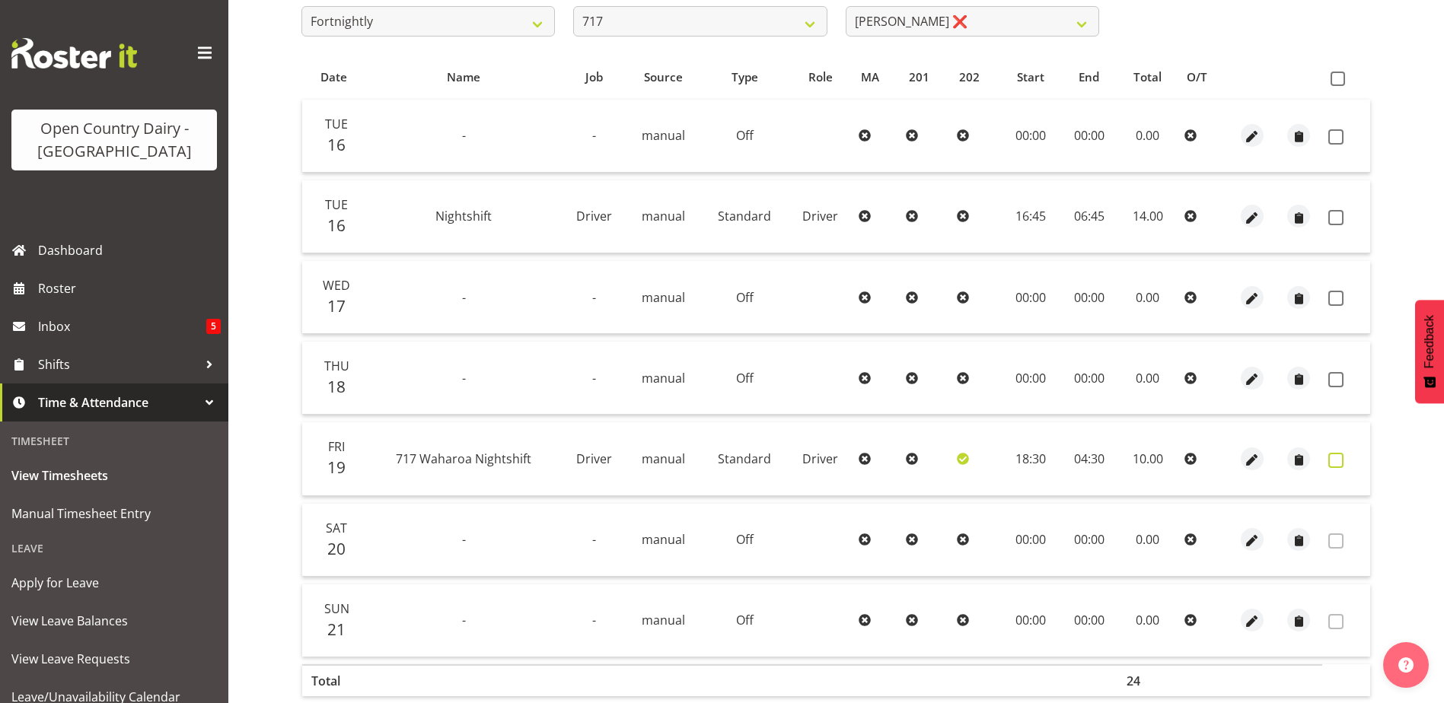
click at [1336, 465] on span at bounding box center [1335, 460] width 15 height 15
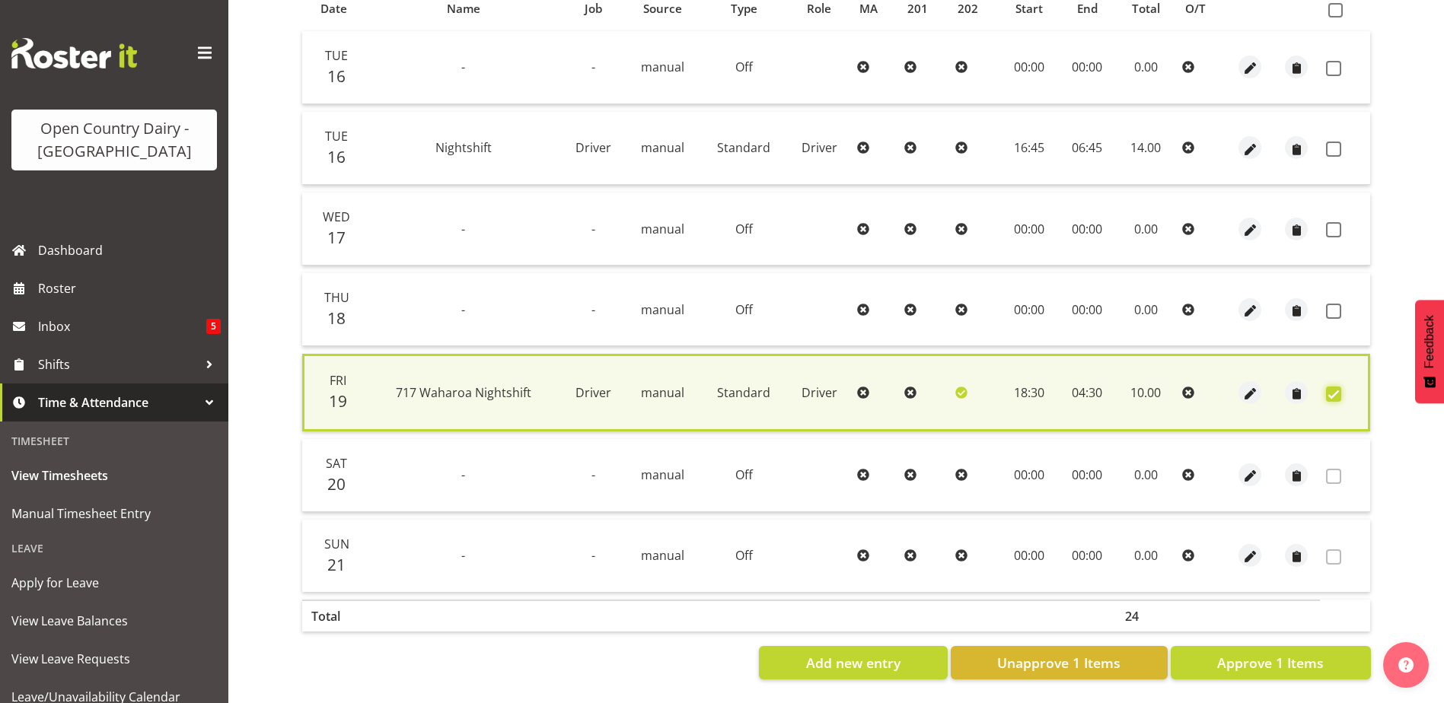
scroll to position [359, 0]
click at [1282, 658] on span "Approve 1 Items" at bounding box center [1270, 663] width 107 height 20
checkbox input "false"
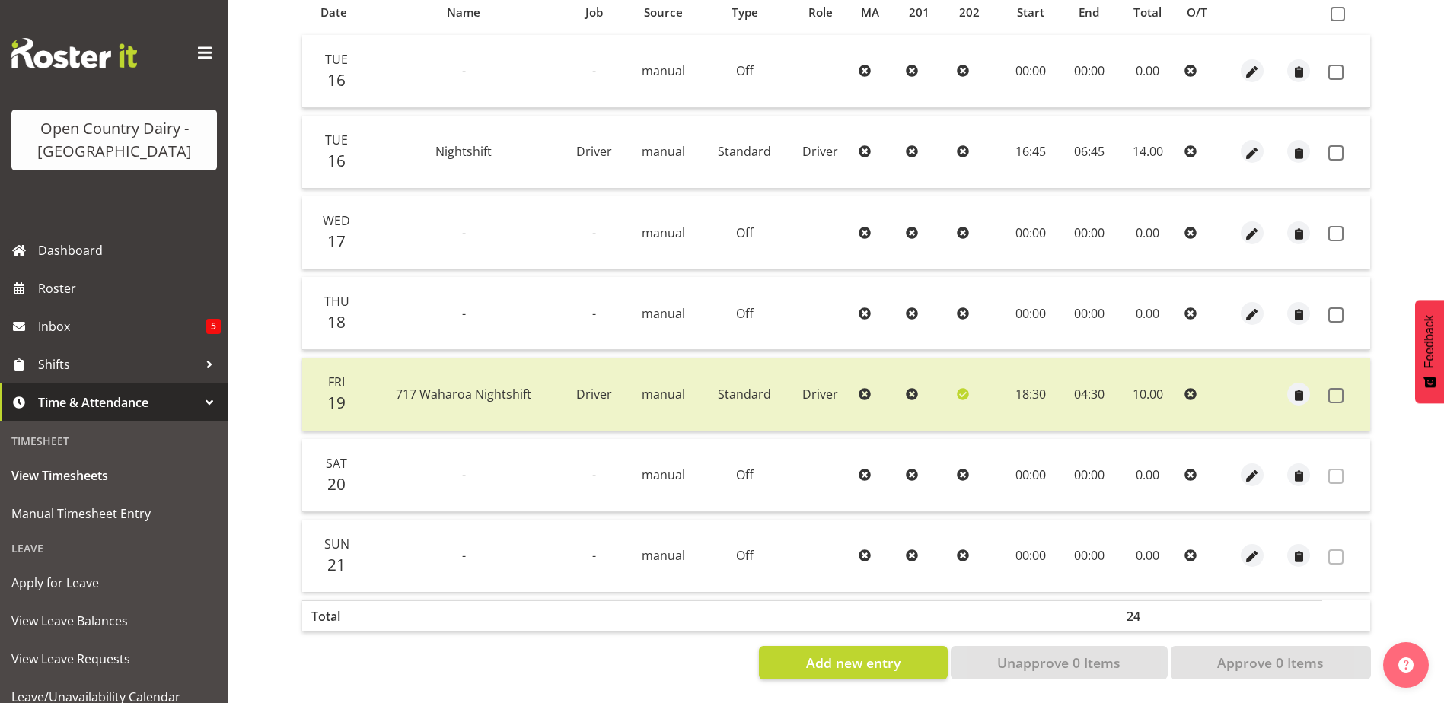
scroll to position [0, 0]
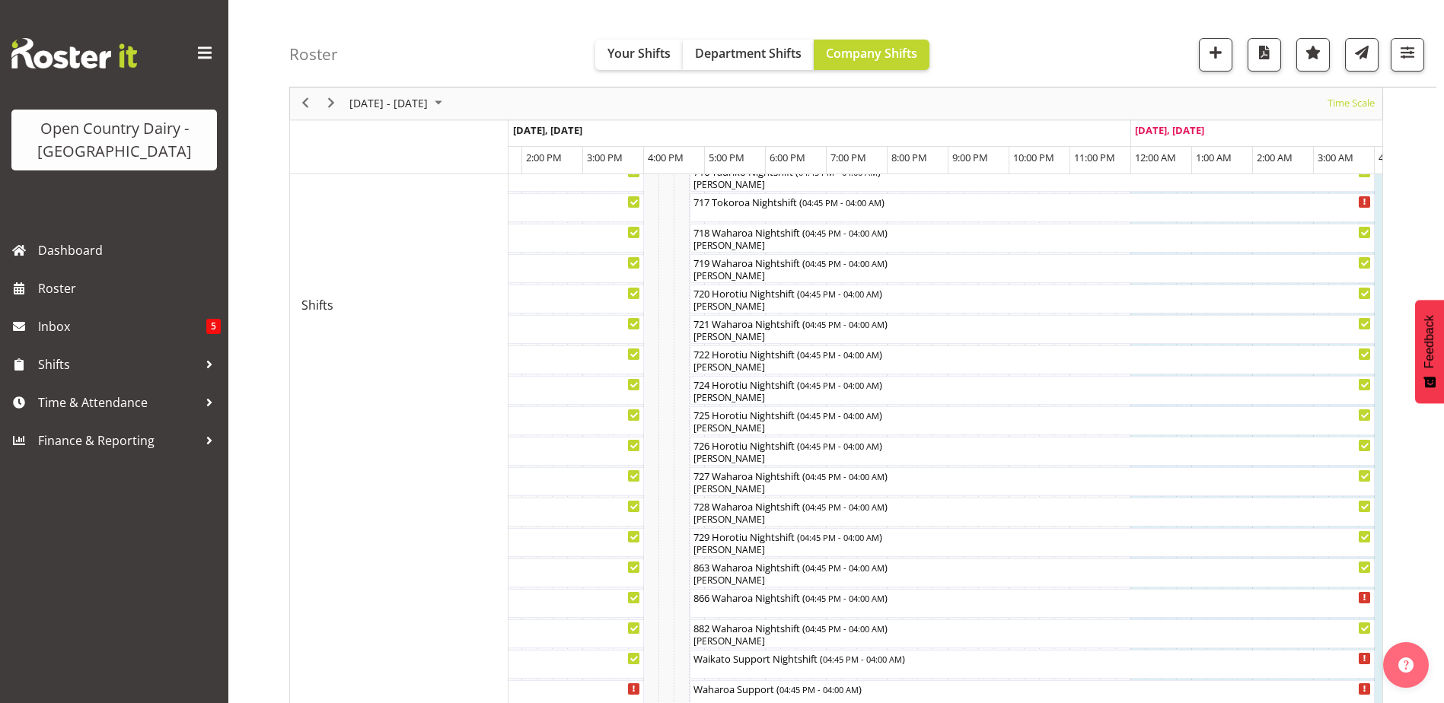
scroll to position [930, 0]
